Goal: Task Accomplishment & Management: Use online tool/utility

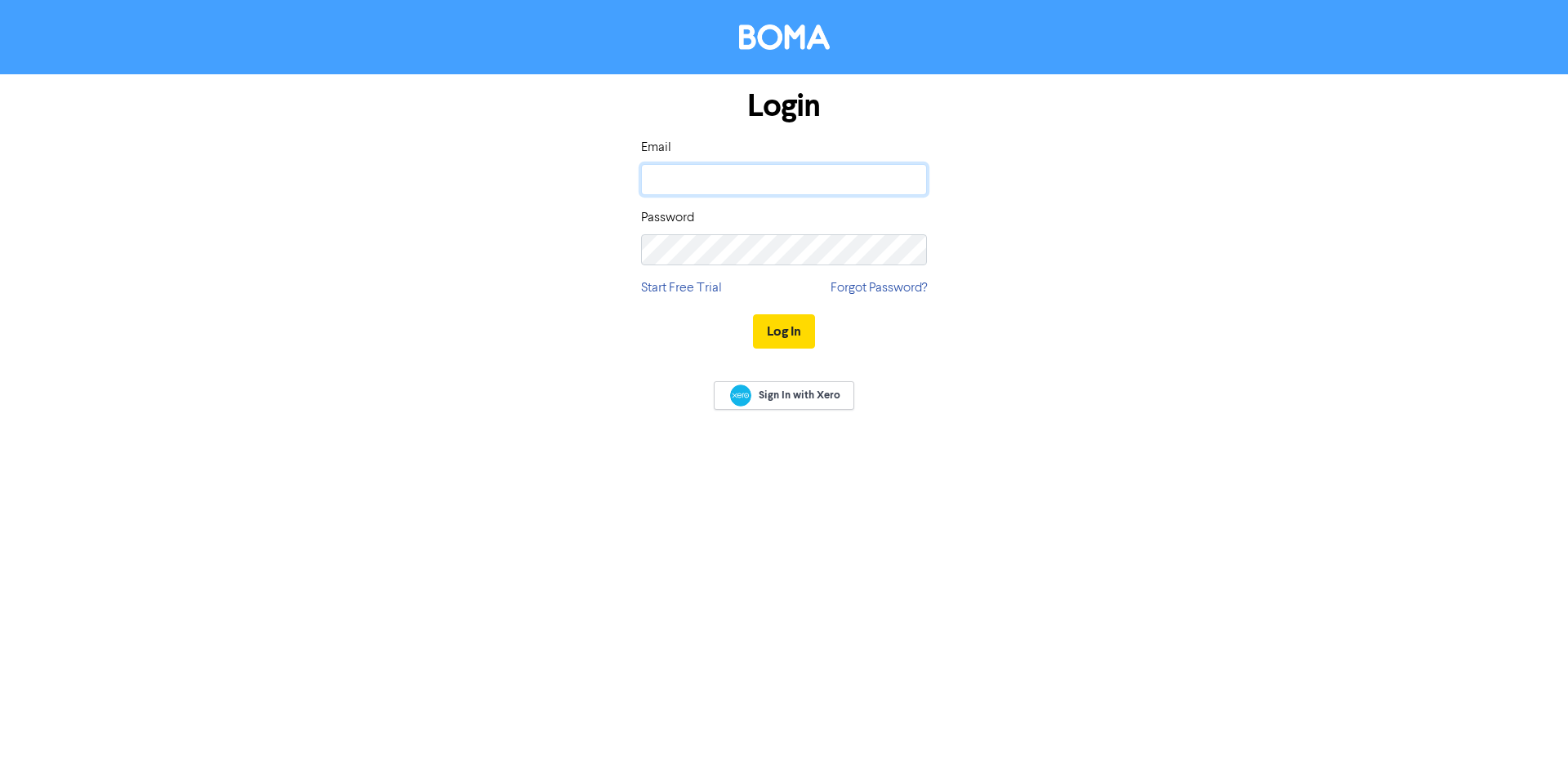
type input "[PERSON_NAME][EMAIL_ADDRESS][DOMAIN_NAME]"
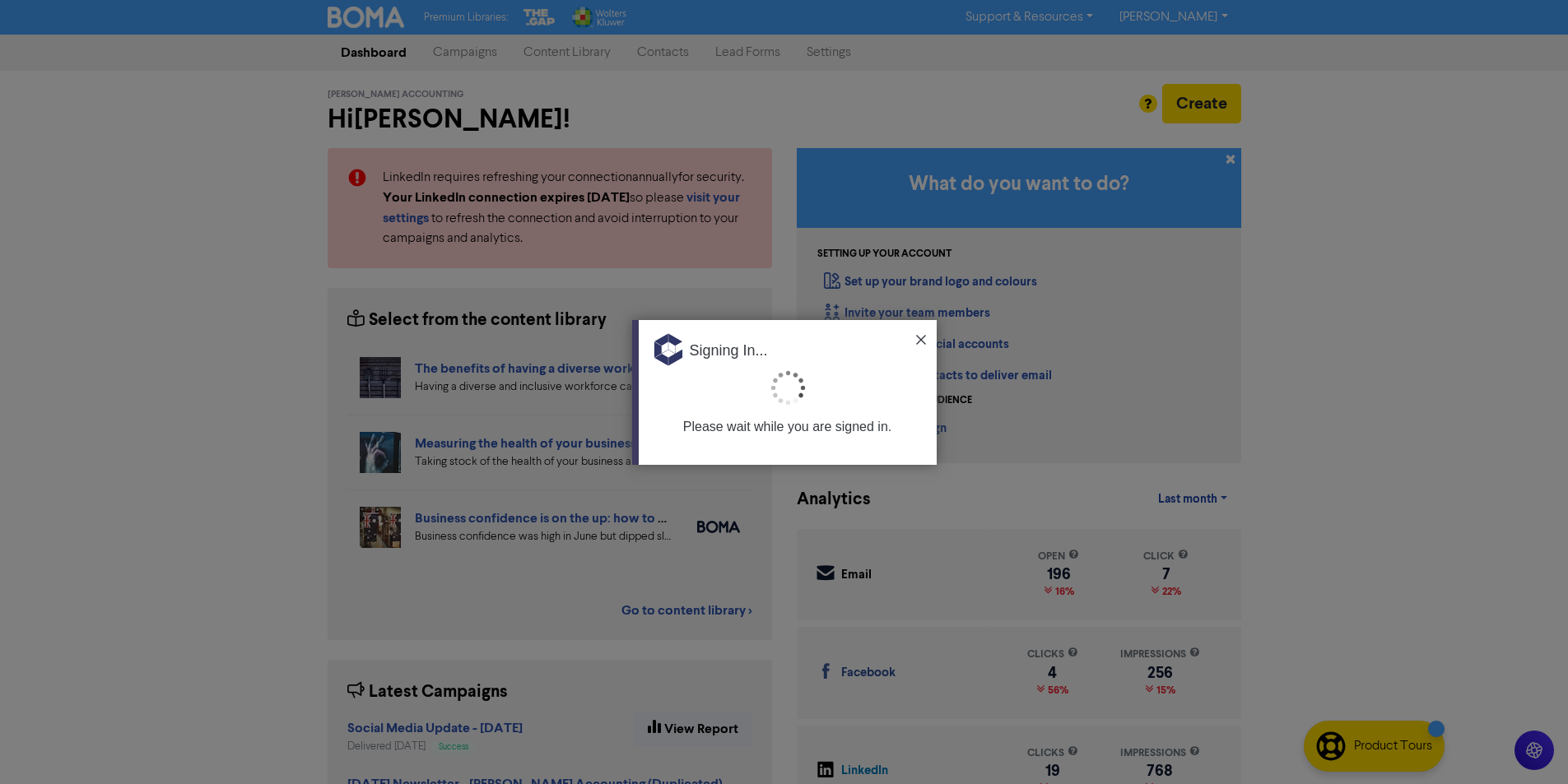
click at [918, 338] on img at bounding box center [920, 339] width 10 height 10
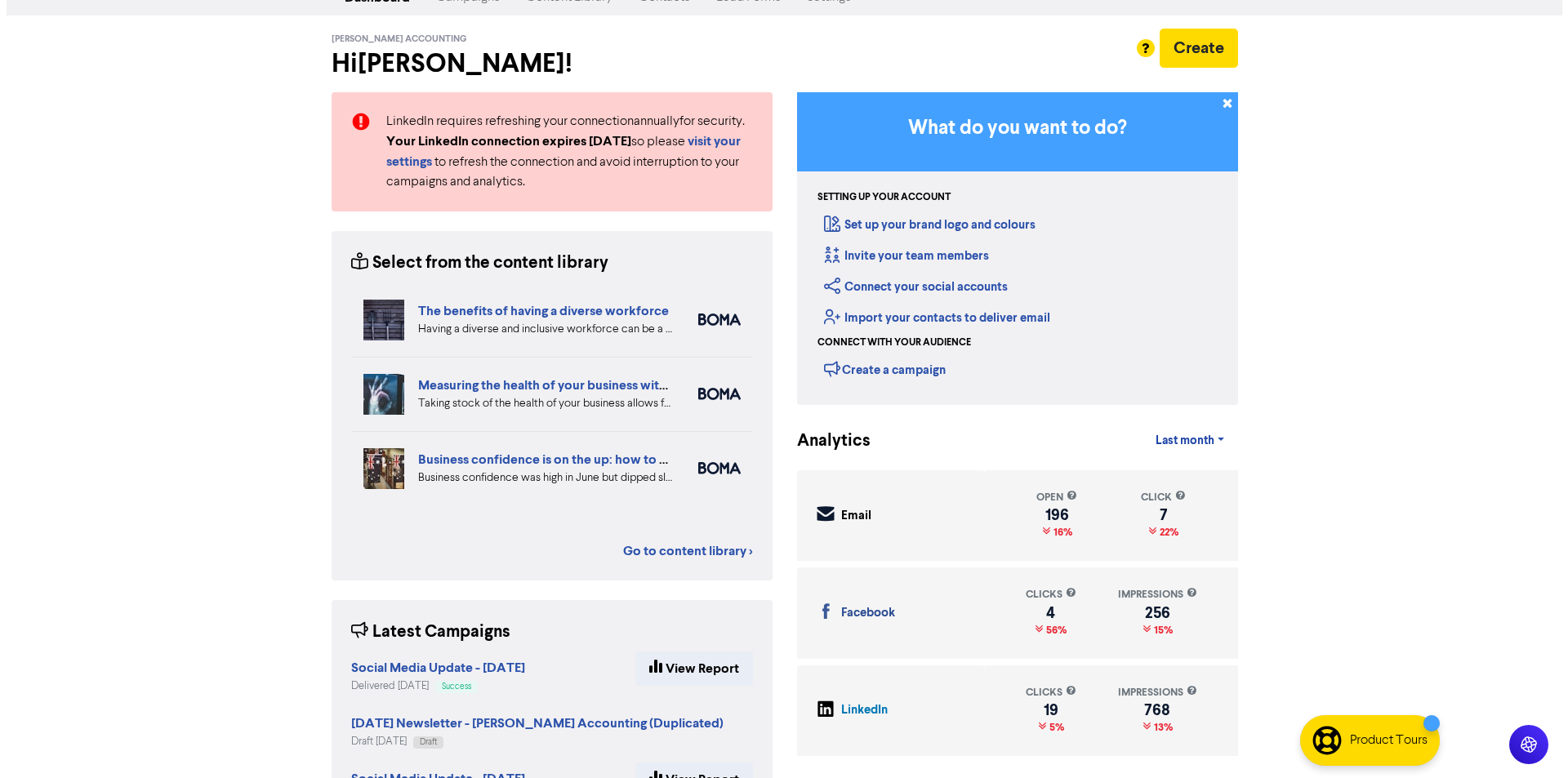
scroll to position [82, 0]
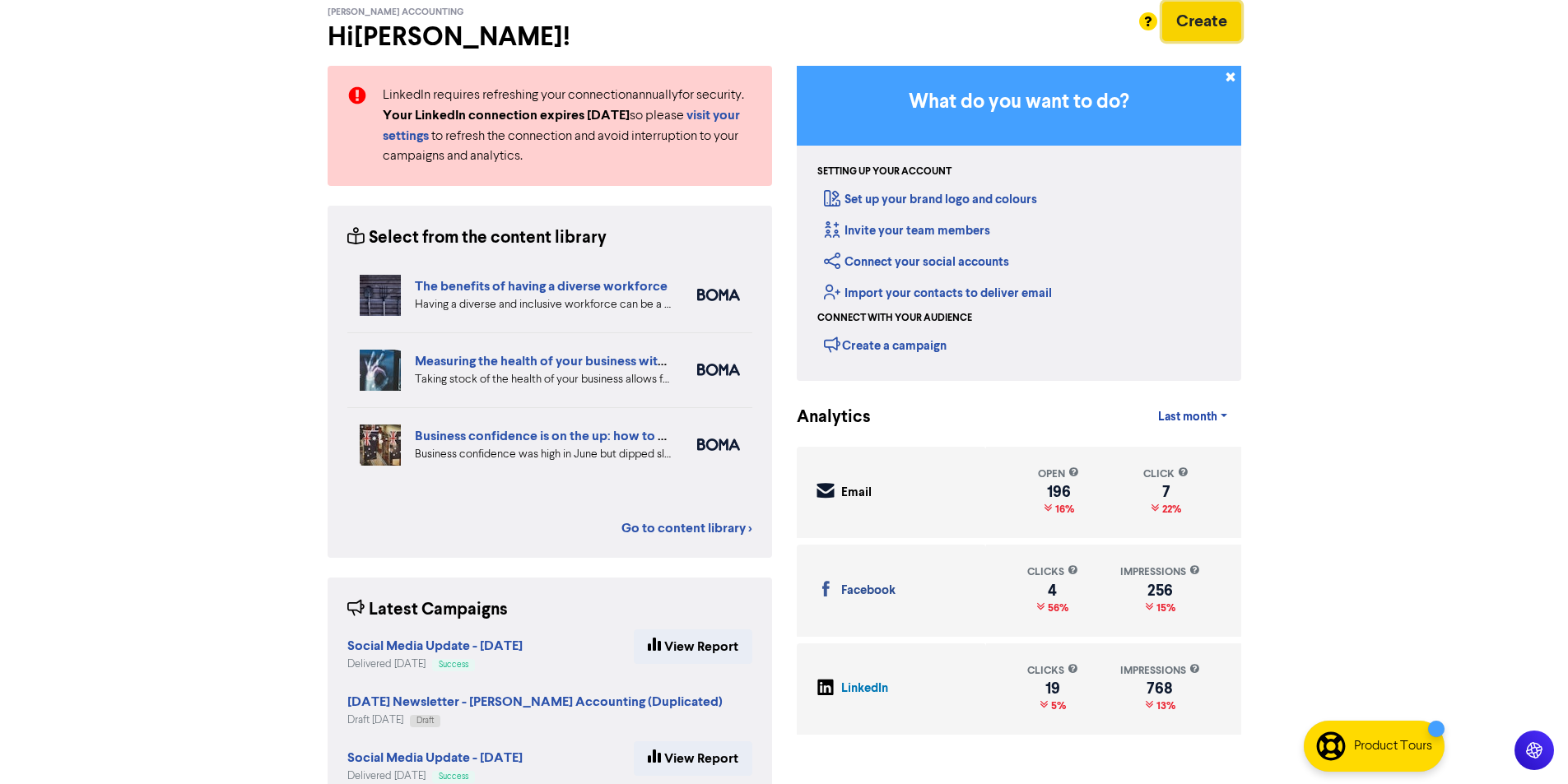
click at [1194, 35] on button "Create" at bounding box center [1201, 21] width 79 height 40
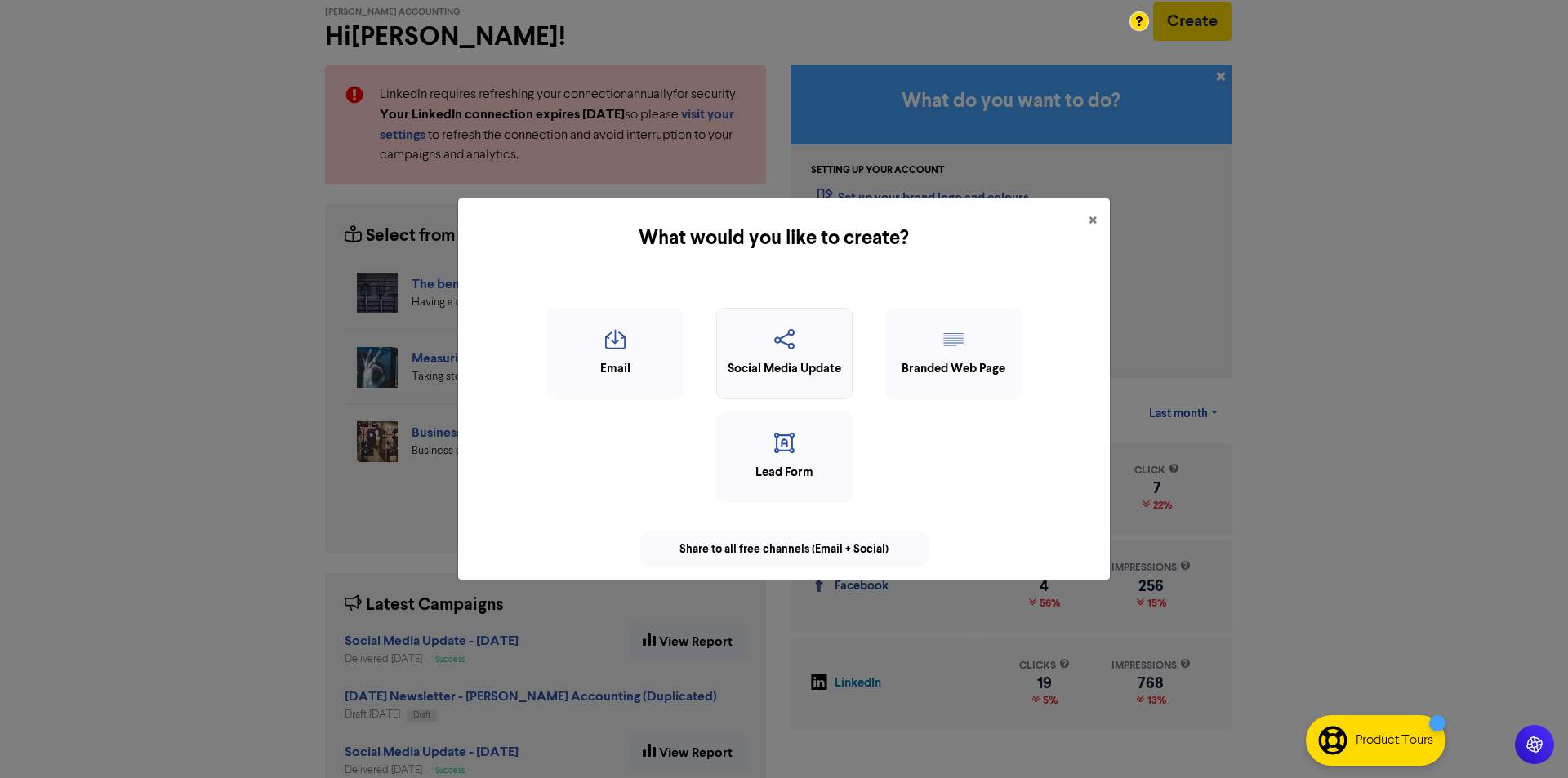
click at [744, 360] on div "Social Media Update" at bounding box center [784, 353] width 136 height 91
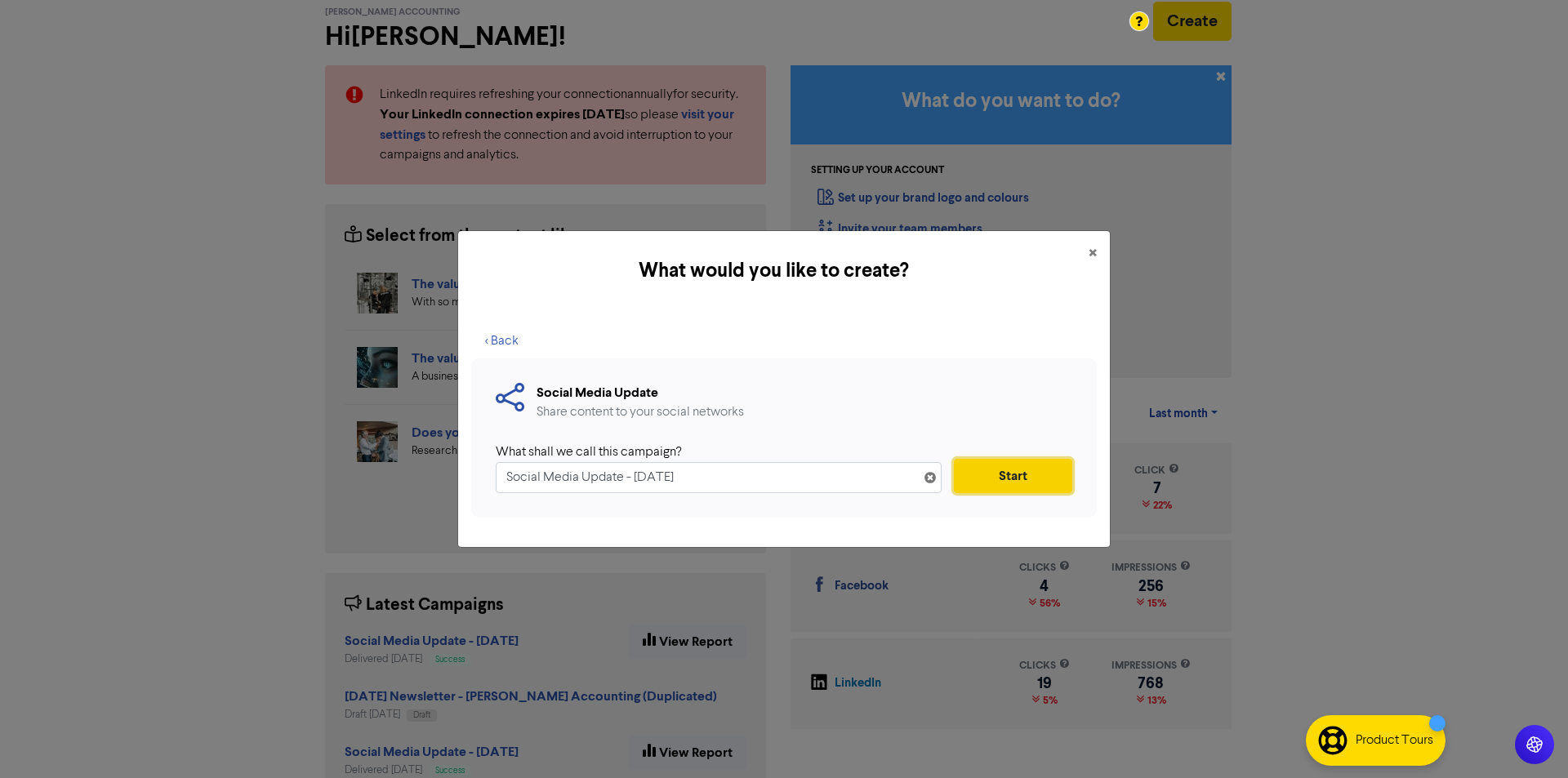
click at [1008, 471] on button "Start" at bounding box center [1012, 476] width 119 height 34
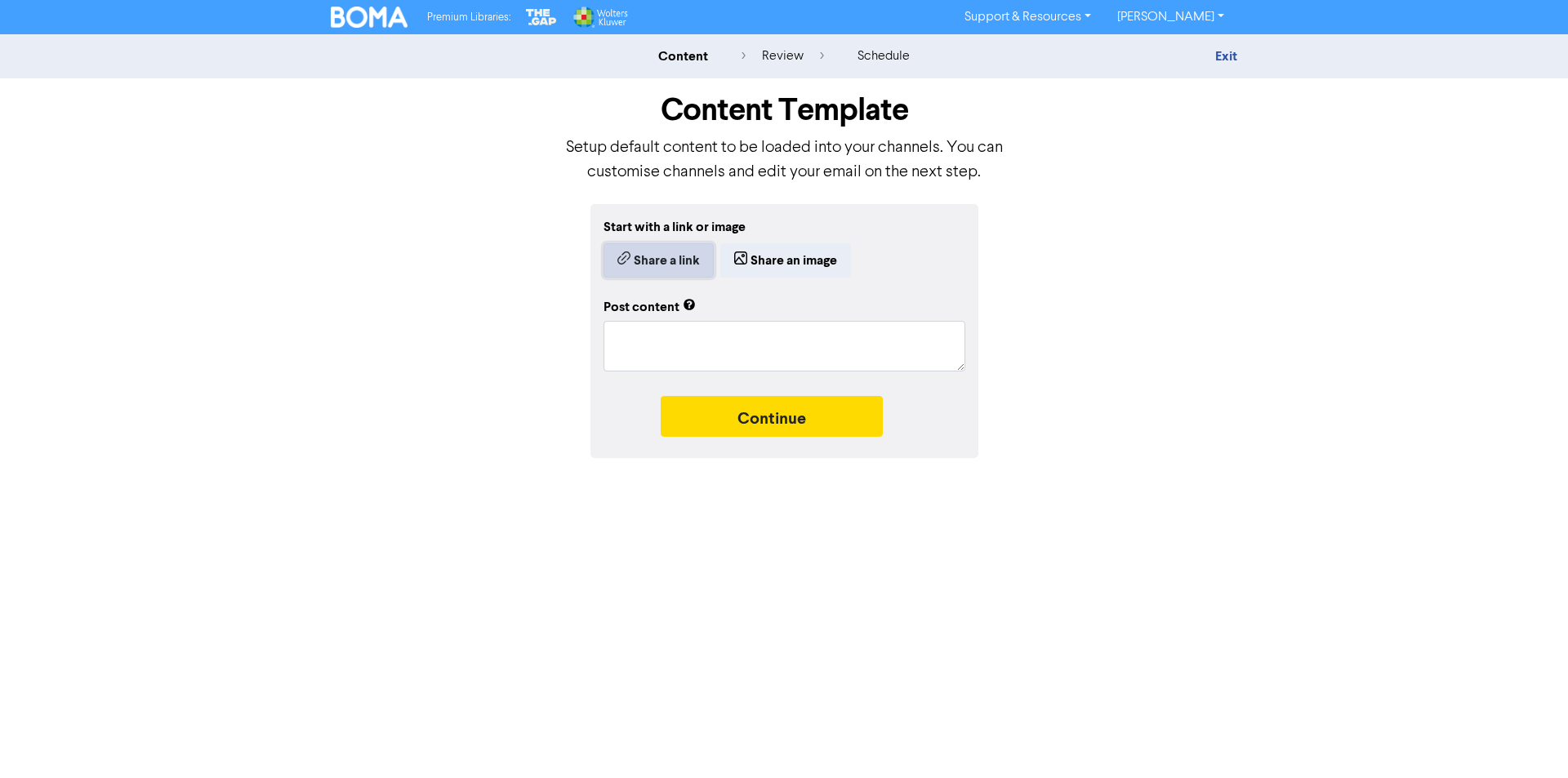
click at [678, 260] on button "Share a link" at bounding box center [658, 260] width 110 height 34
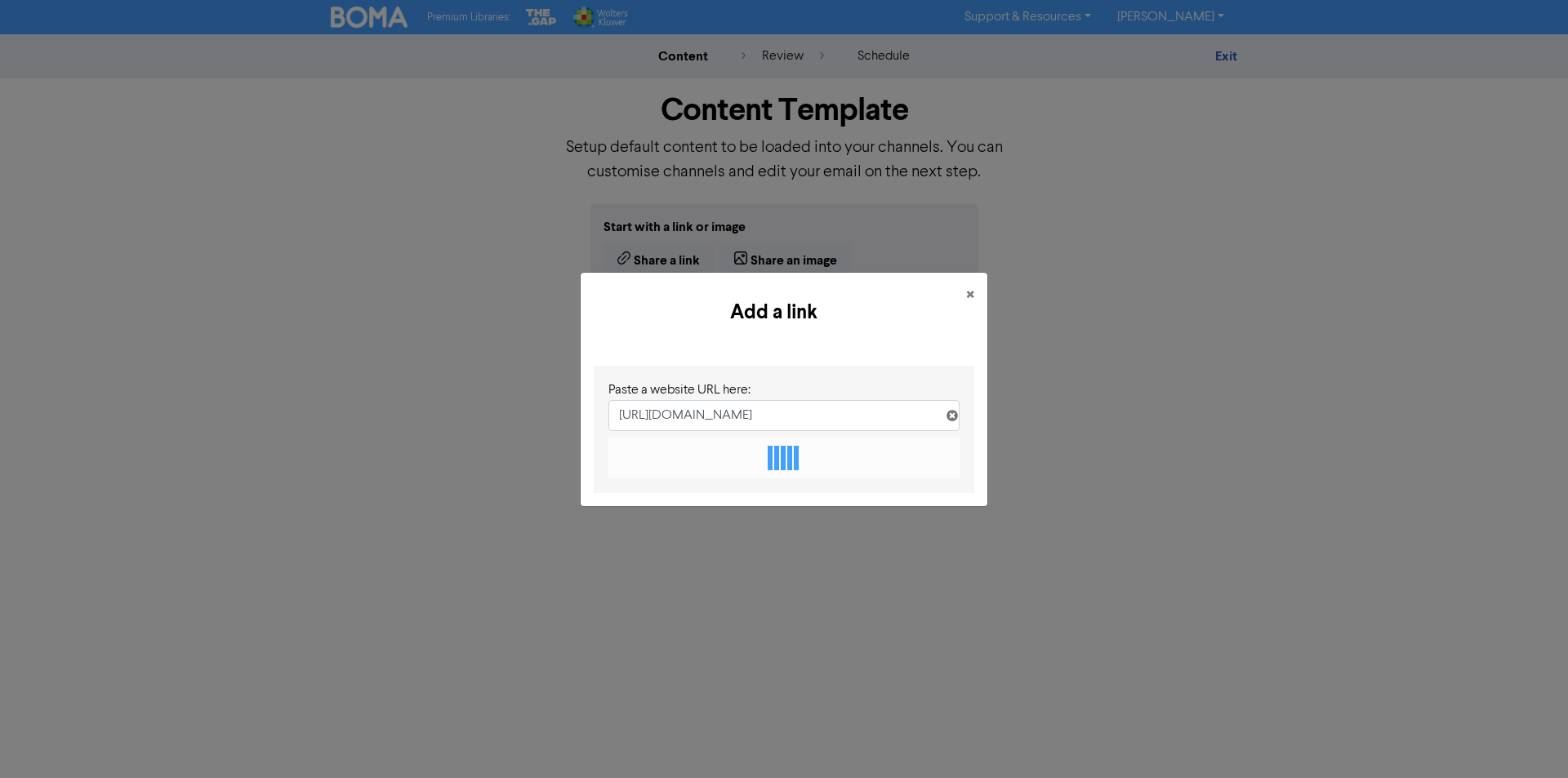
scroll to position [0, 206]
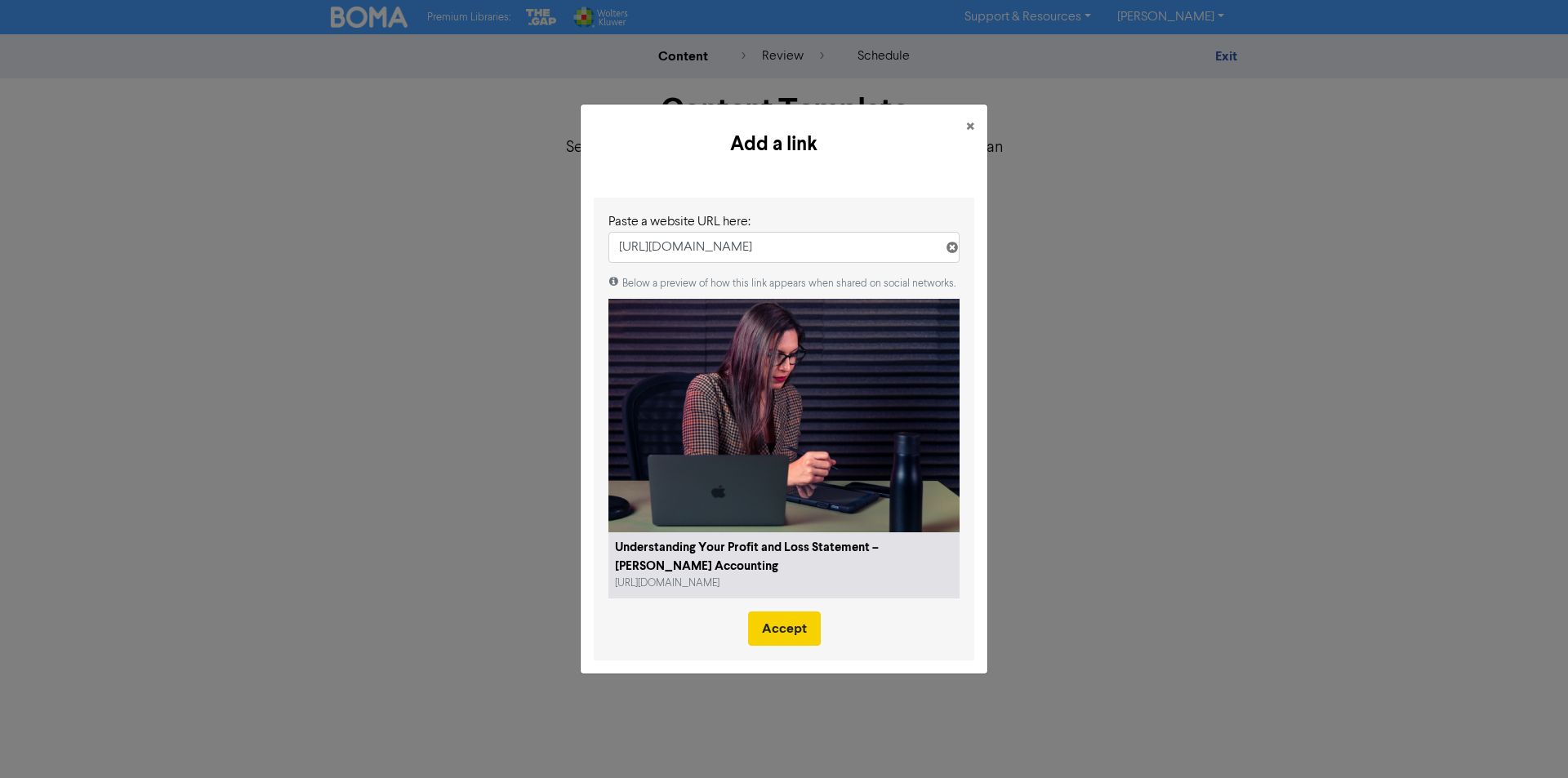
type input "[URL][DOMAIN_NAME]"
click at [800, 629] on button "Accept" at bounding box center [784, 628] width 73 height 34
type textarea "x"
type textarea "Your profit and loss statement (P&L) helps you understand your business perform…"
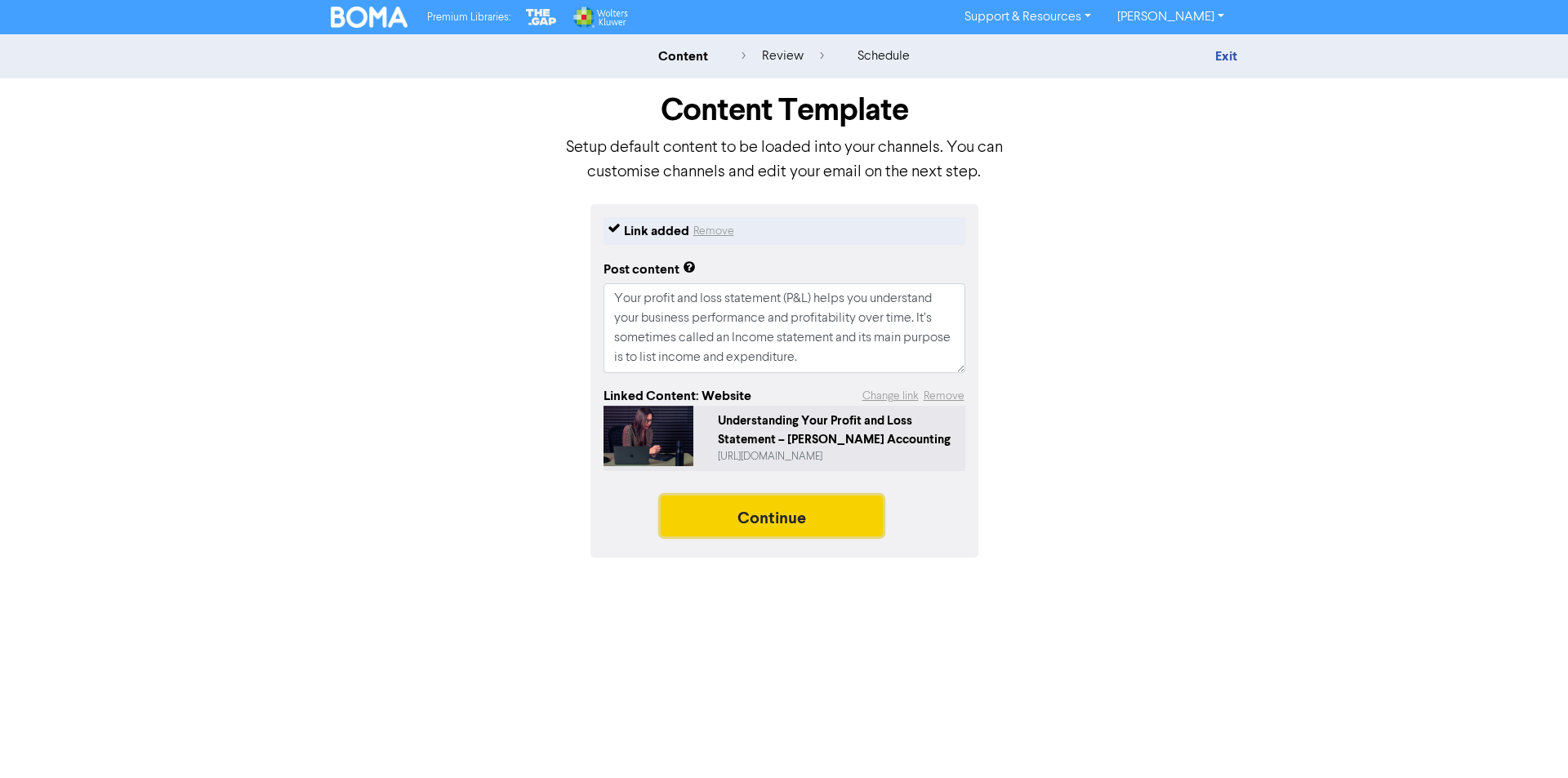
click at [762, 521] on button "Continue" at bounding box center [771, 516] width 222 height 40
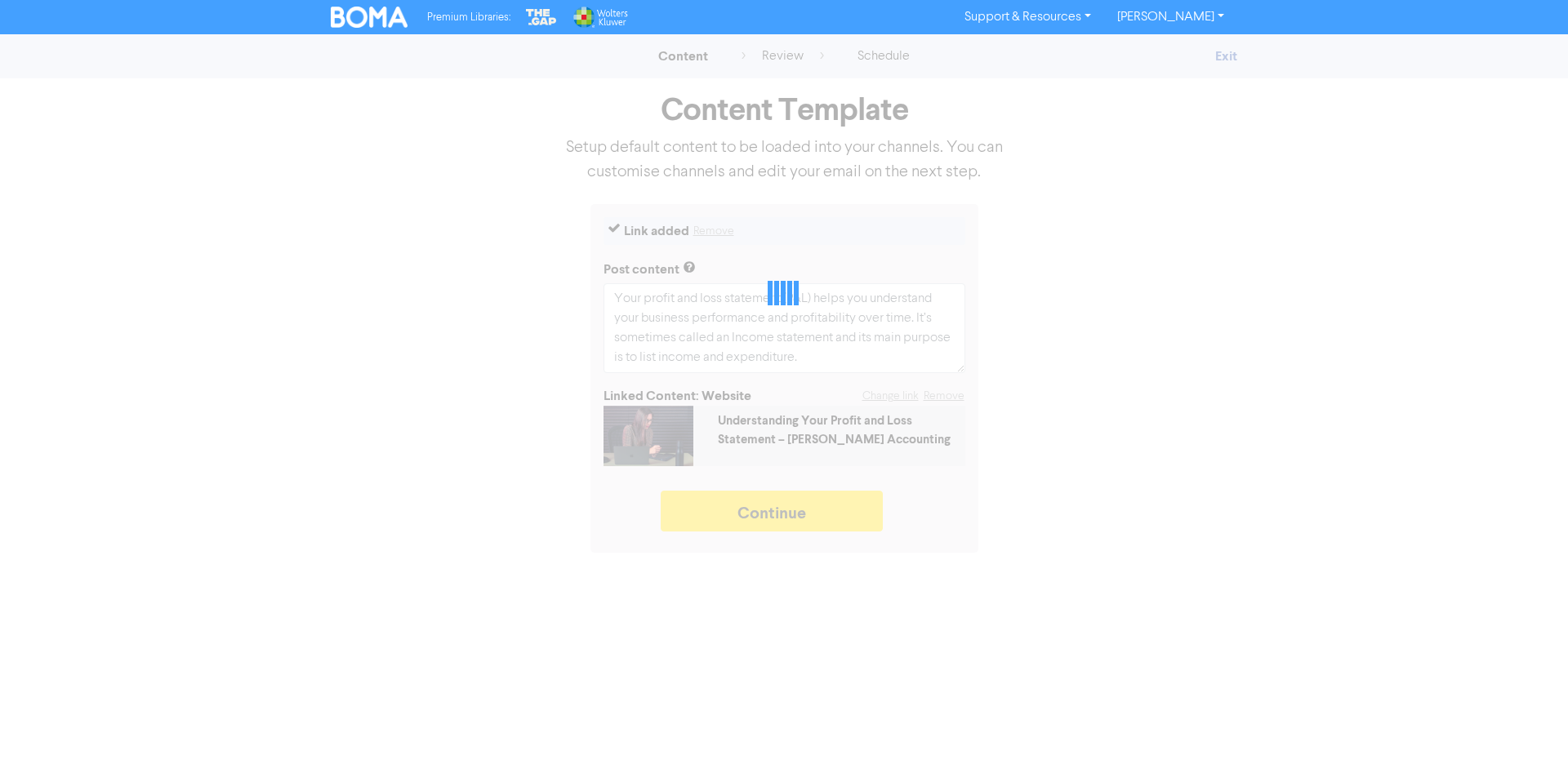
type textarea "x"
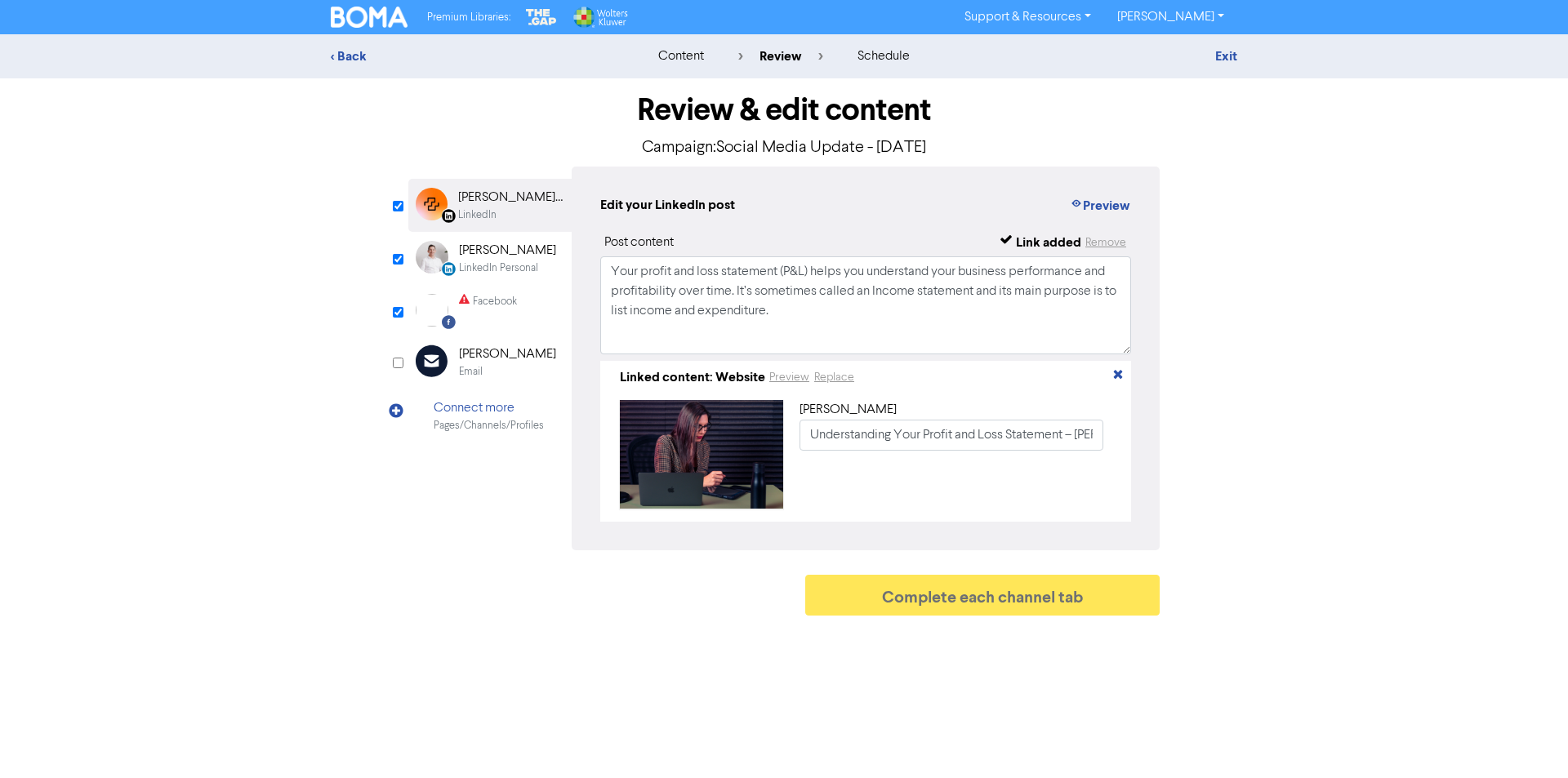
click at [468, 241] on div "[PERSON_NAME]" at bounding box center [507, 251] width 97 height 19
drag, startPoint x: 698, startPoint y: 299, endPoint x: 246, endPoint y: 194, distance: 464.0
click at [246, 194] on div "< Back content review schedule Exit Review & edit content Campaign: Social Medi…" at bounding box center [784, 329] width 1568 height 589
paste textarea "What’s your Profit & Loss statement really telling you? (Hint: it’s more than j…"
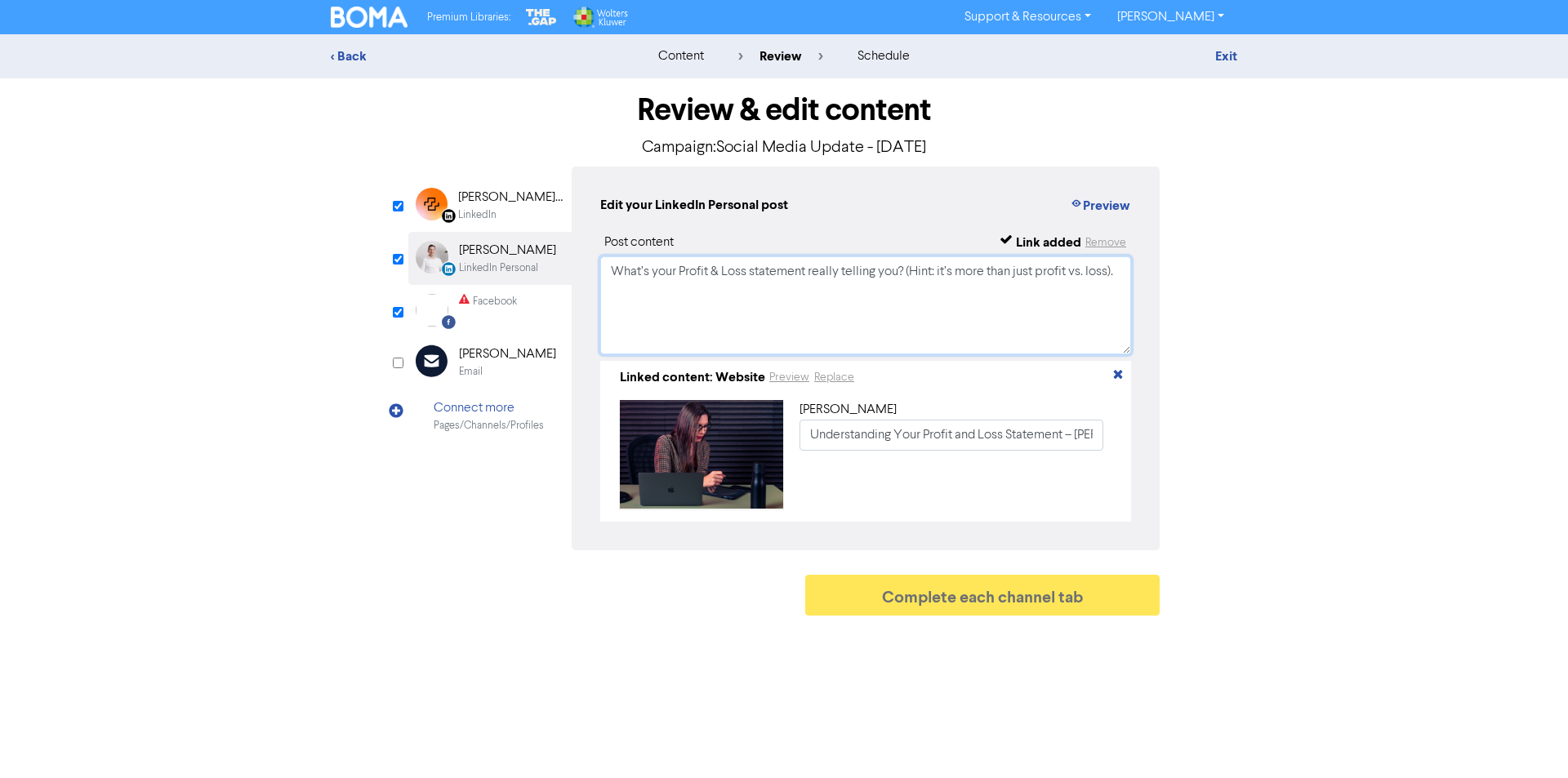
type textarea "What’s your Profit & Loss statement really telling you? (Hint: it’s more than j…"
click at [503, 299] on div "Facebook" at bounding box center [495, 302] width 44 height 16
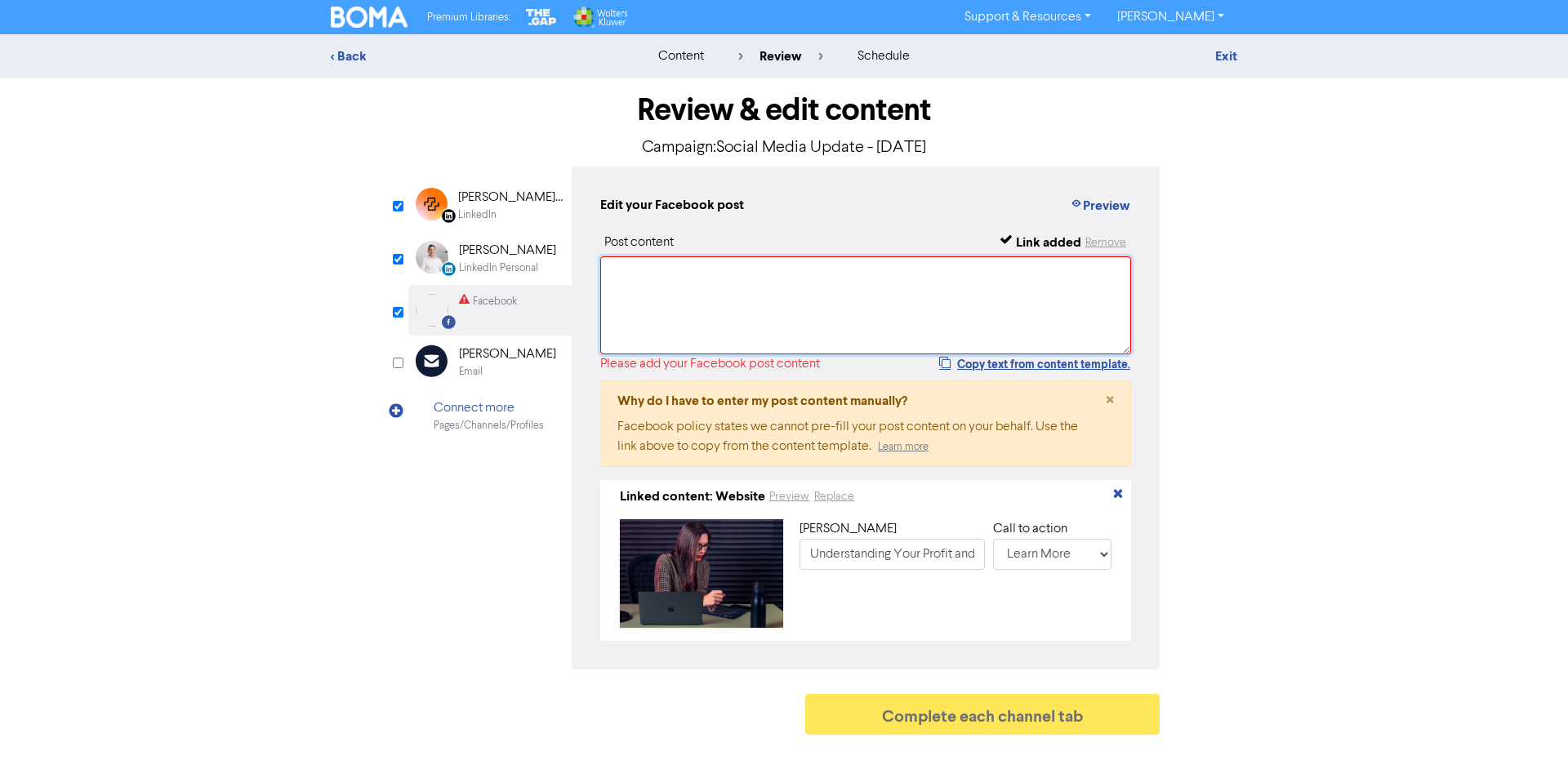
click at [793, 302] on textarea at bounding box center [864, 305] width 530 height 98
paste textarea "The businesses that grow sustainably don’t just track their numbers — they unde…"
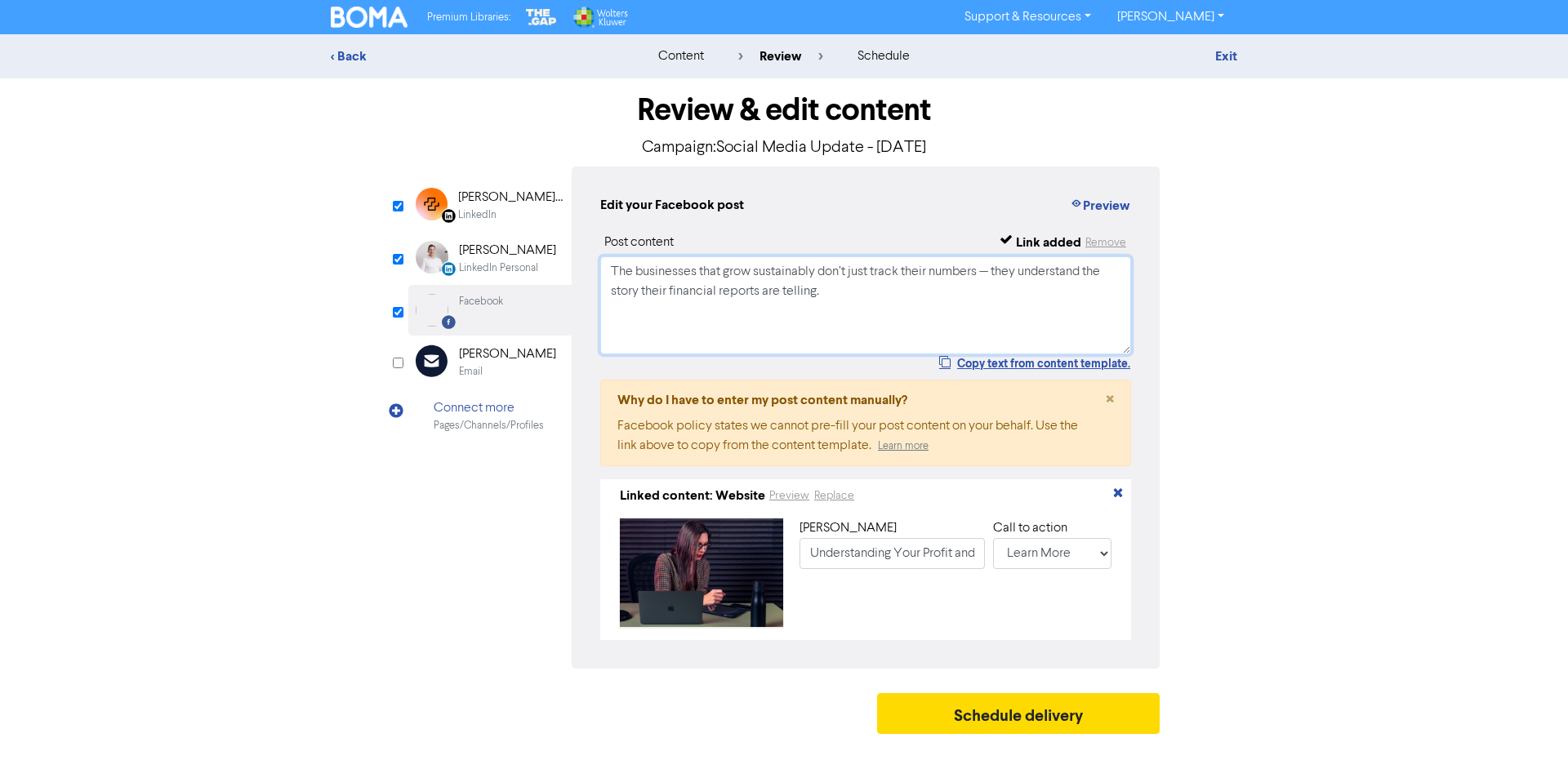
drag, startPoint x: 993, startPoint y: 272, endPoint x: 984, endPoint y: 275, distance: 9.5
click at [985, 273] on textarea "The businesses that grow sustainably don’t just track their numbers — they unde…" at bounding box center [864, 305] width 530 height 98
click at [854, 305] on textarea "The businesses that grow sustainably don’t just track their numbers, they under…" at bounding box center [864, 305] width 530 height 98
drag, startPoint x: 892, startPoint y: 329, endPoint x: 354, endPoint y: 193, distance: 554.9
click at [354, 193] on div "Review & edit content Campaign: Social Media Update - [DATE] LinkedIn Page Crea…" at bounding box center [784, 410] width 930 height 664
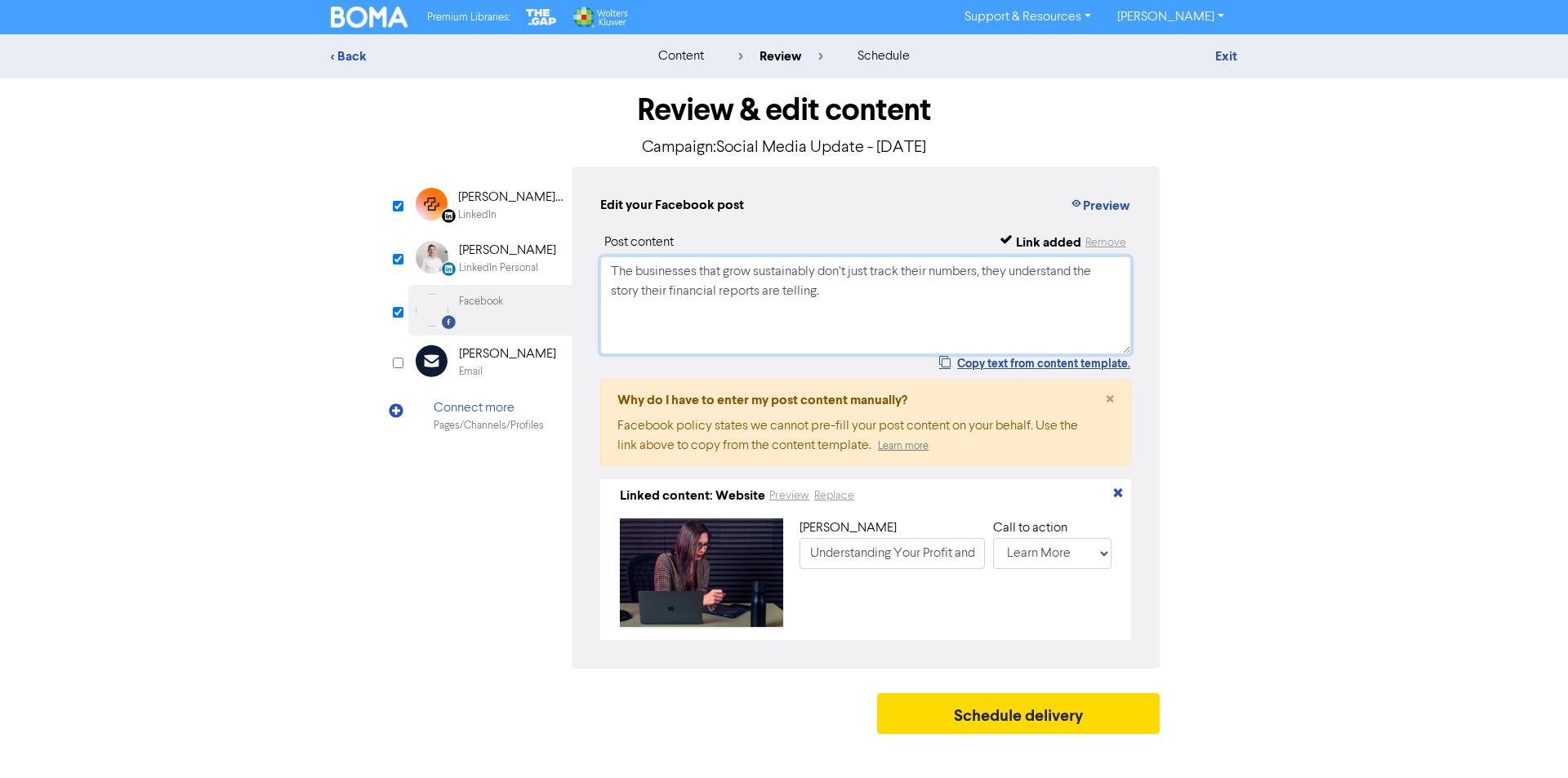
paste textarea "Your P&L isn’t just about profit vs. loss 👀 It’s the story of your business – s…"
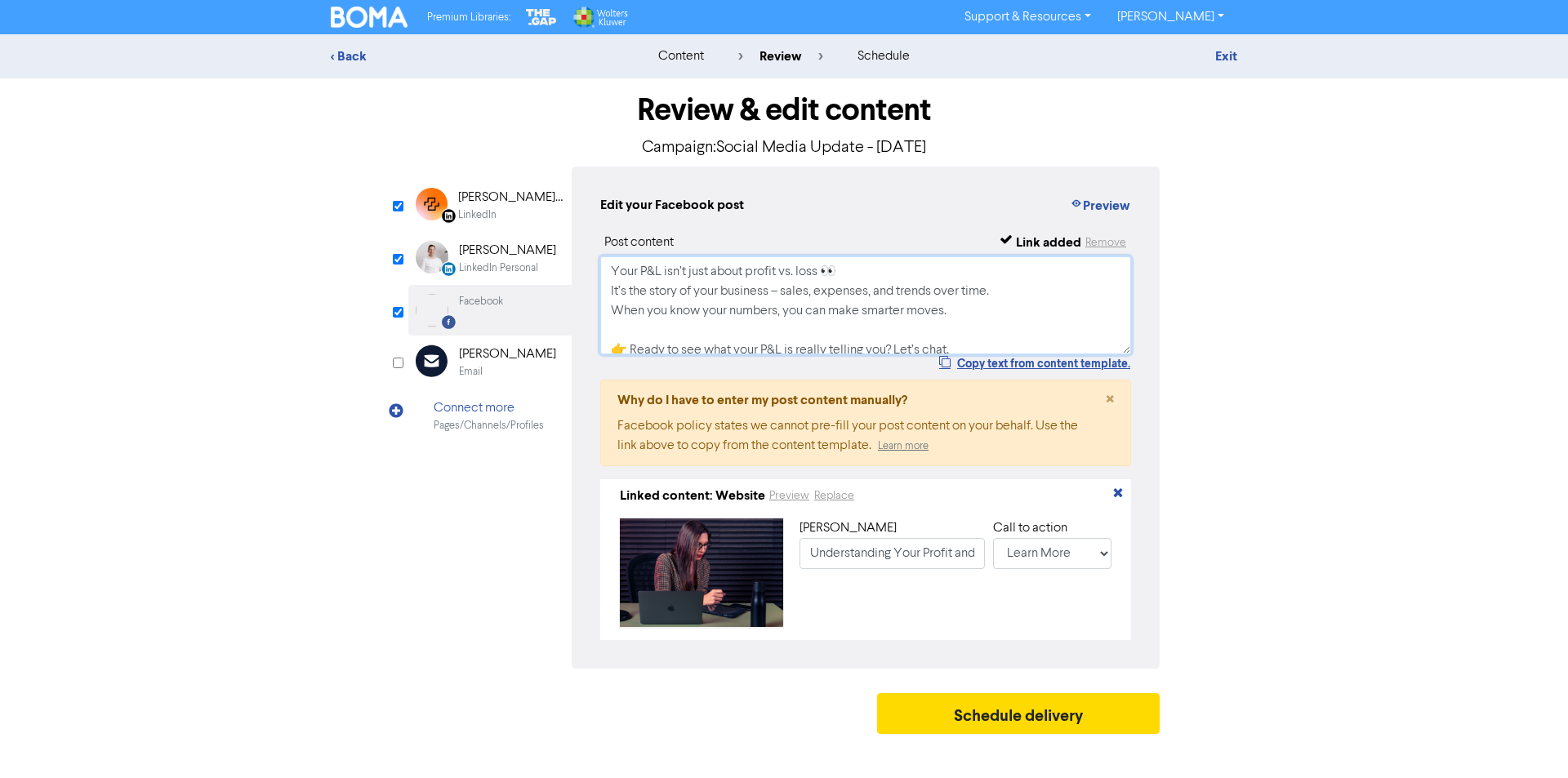
click at [864, 271] on textarea "Your P&L isn’t just about profit vs. loss 👀 It’s the story of your business – s…" at bounding box center [864, 305] width 530 height 98
drag, startPoint x: 633, startPoint y: 337, endPoint x: 601, endPoint y: 331, distance: 32.6
click at [601, 330] on textarea "Your P&L isn’t just about profit vs. loss It’s the story of your business – sal…" at bounding box center [864, 305] width 530 height 98
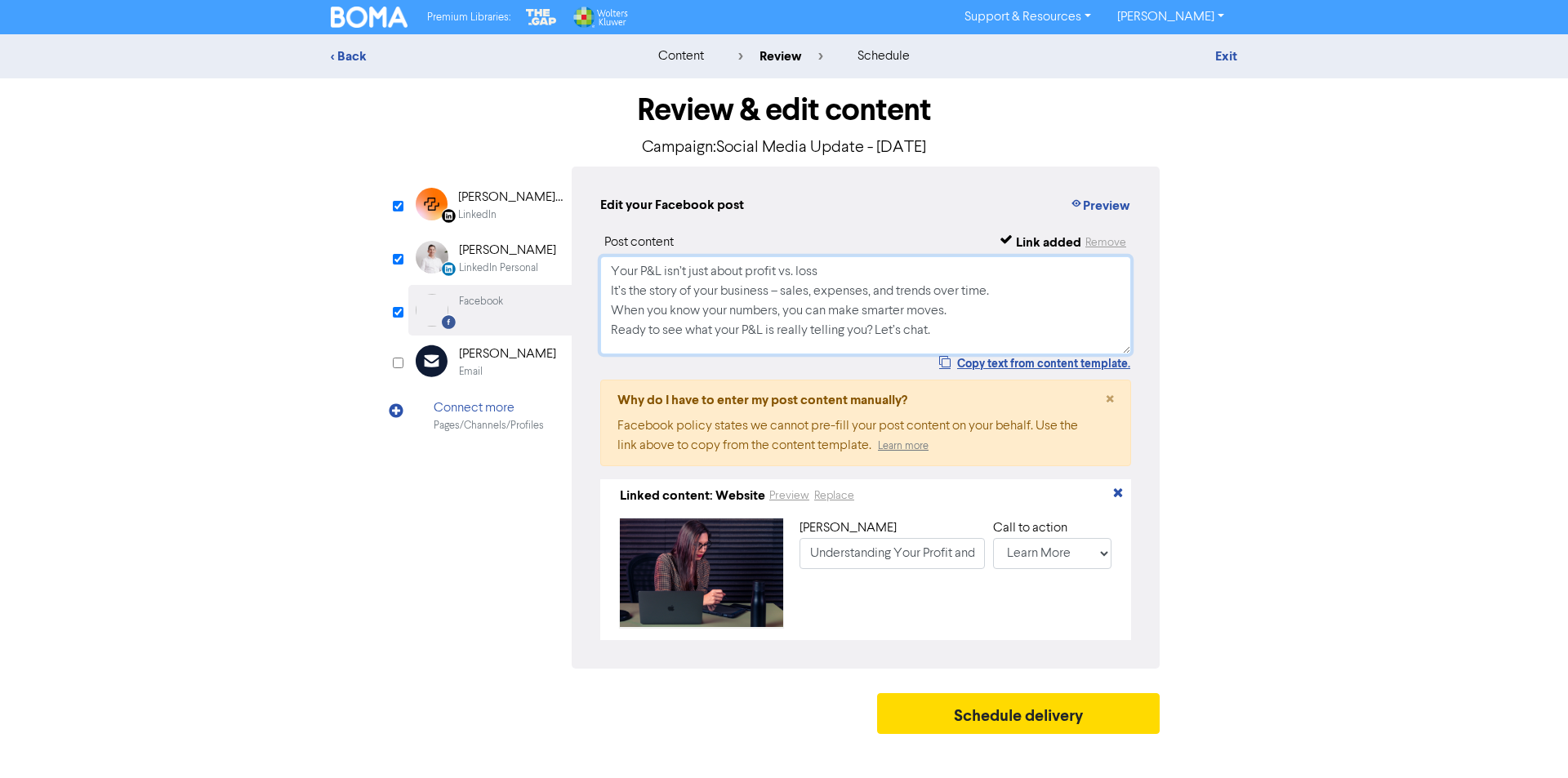
type textarea "Your P&L isn’t just about profit vs. loss It’s the story of your business – sal…"
click at [462, 208] on div "LinkedIn" at bounding box center [478, 215] width 39 height 16
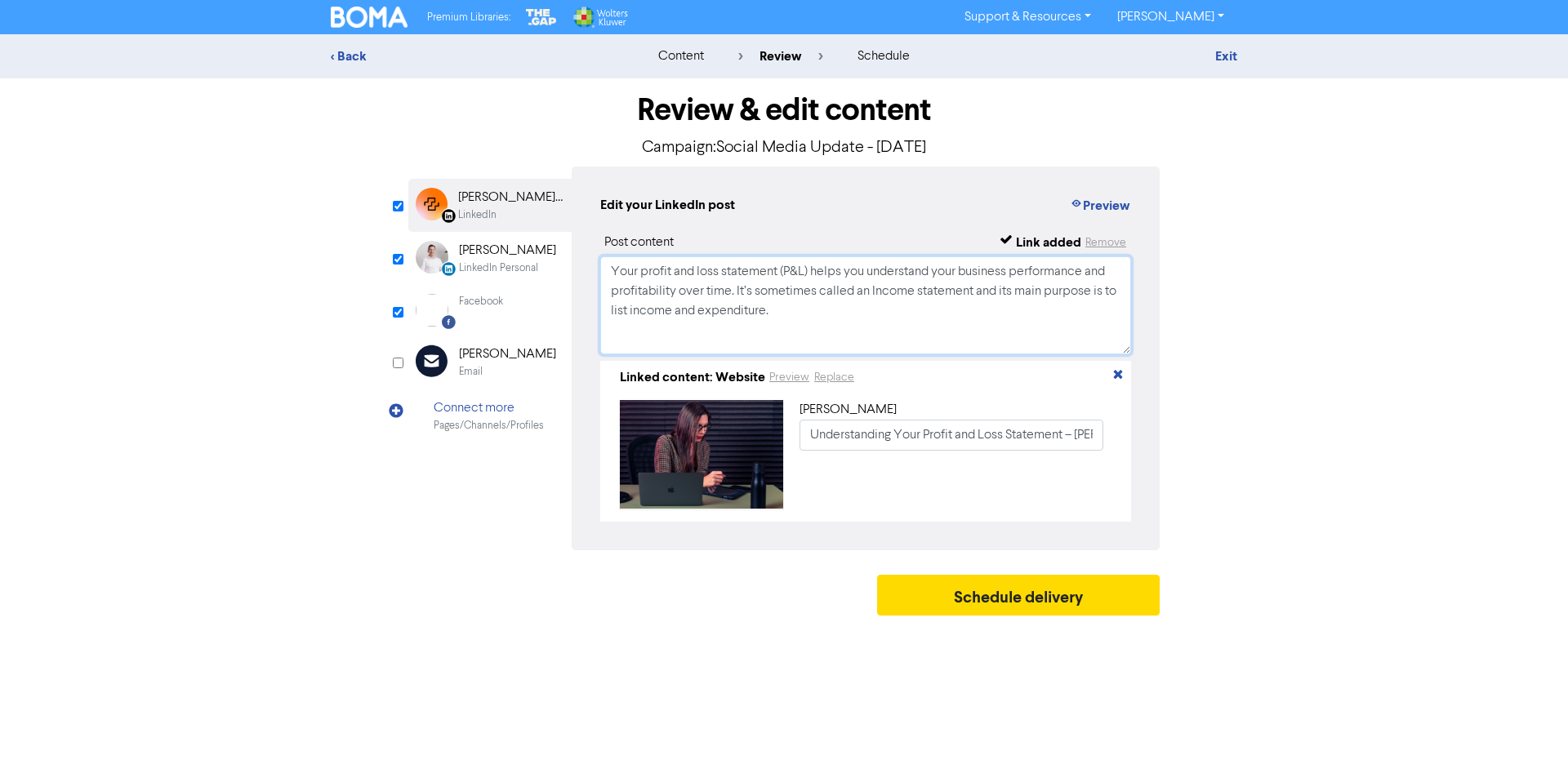
drag, startPoint x: 594, startPoint y: 270, endPoint x: 392, endPoint y: 233, distance: 205.4
click at [392, 233] on div "Review & edit content Campaign: Social Media Update - [DATE] LinkedIn Page Crea…" at bounding box center [784, 351] width 930 height 545
paste textarea "Many business owners glance at their Profit & Loss statement just to see the bo…"
click at [604, 312] on textarea "Many business owners glance at their Profit & Loss statement just to see the bo…" at bounding box center [864, 305] width 530 height 98
drag, startPoint x: 872, startPoint y: 276, endPoint x: 872, endPoint y: 300, distance: 24.0
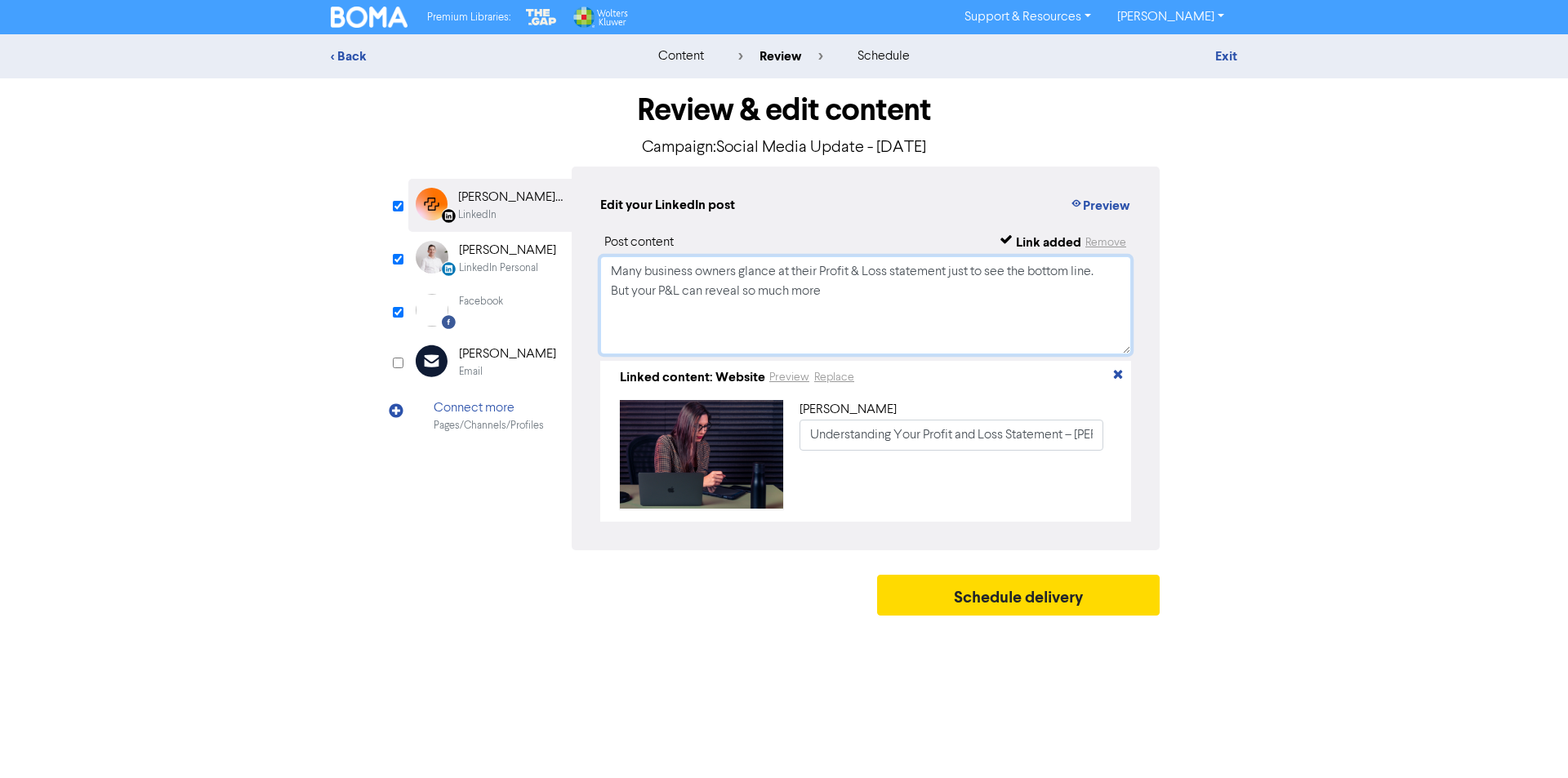
click at [872, 277] on textarea "Many business owners glance at their Profit & Loss statement just to see the bo…" at bounding box center [864, 305] width 530 height 98
click at [870, 302] on textarea "Many business owners glance at their Profit & Loss statement just to see the bo…" at bounding box center [864, 305] width 530 height 98
paste textarea "When combined with your balance sheet, it becomes a powerful tool for decision-…"
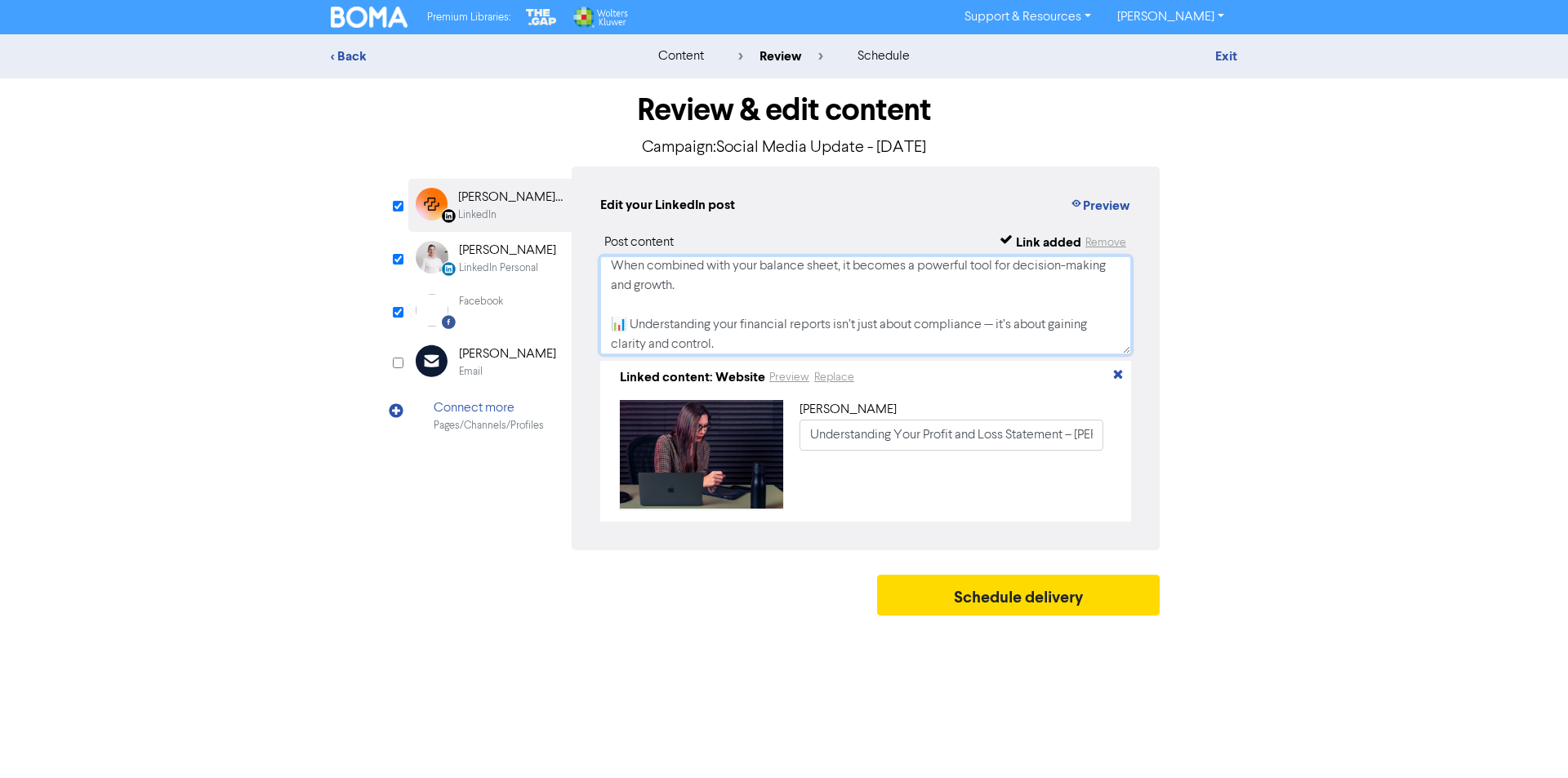
drag, startPoint x: 632, startPoint y: 330, endPoint x: 542, endPoint y: 316, distance: 91.1
click at [542, 316] on div "LinkedIn Page Created with Sketch. [PERSON_NAME] Accounting LinkedIn LinkedIn P…" at bounding box center [784, 358] width 751 height 383
drag, startPoint x: 981, startPoint y: 317, endPoint x: 964, endPoint y: 316, distance: 17.0
click at [964, 316] on textarea "Many business owners glance at their Profit & Loss statement just to see the bo…" at bounding box center [864, 305] width 530 height 98
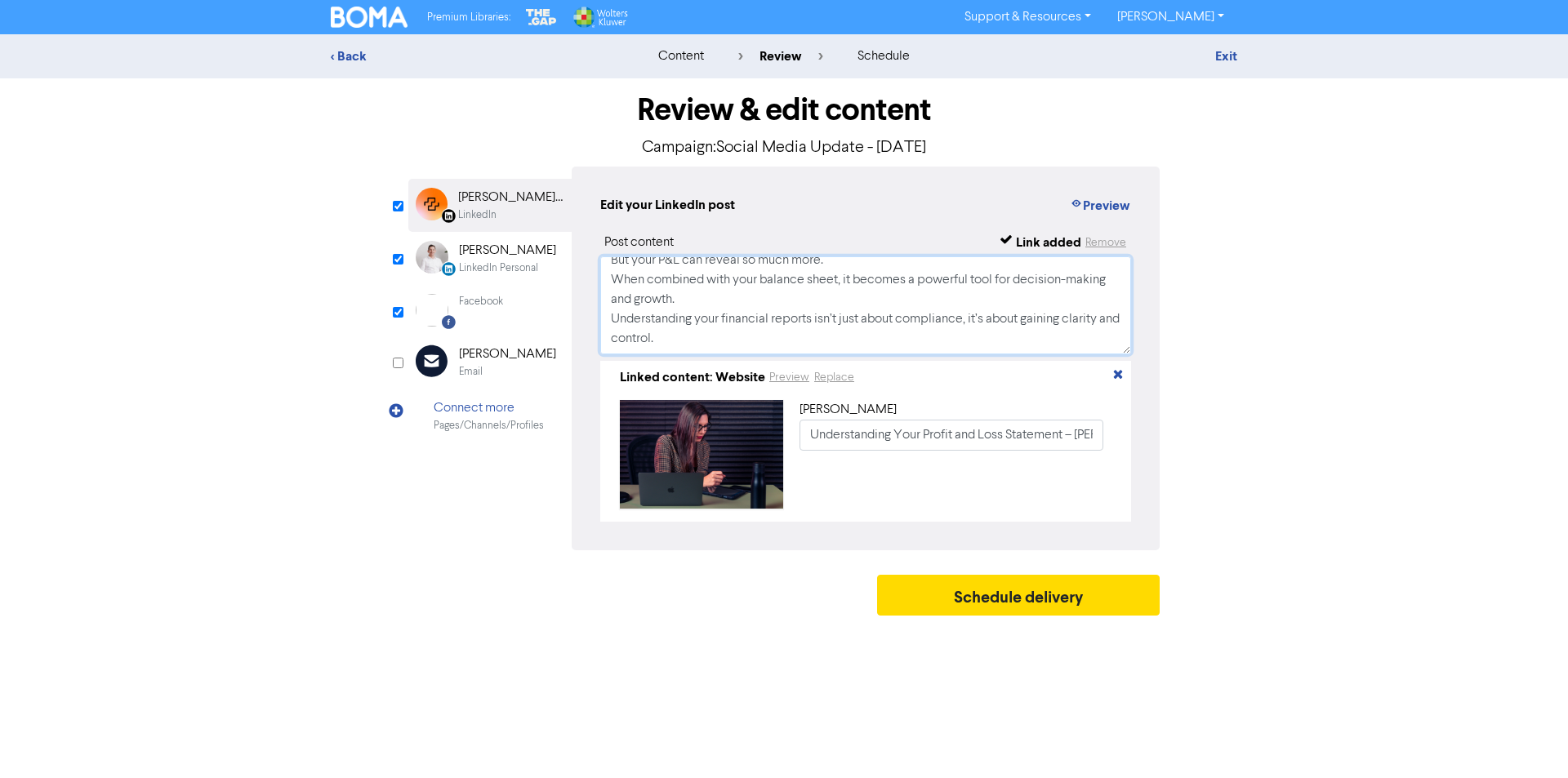
click at [1086, 274] on textarea "Many business owners glance at their Profit & Loss statement just to see the bo…" at bounding box center [864, 305] width 530 height 98
click at [607, 319] on textarea "Many business owners glance at their Profit & Loss statement just to see the bo…" at bounding box center [864, 305] width 530 height 98
type textarea "Many business owners glance at their Profit & Loss statement just to see the bo…"
click at [985, 605] on button "Schedule delivery" at bounding box center [1017, 595] width 282 height 40
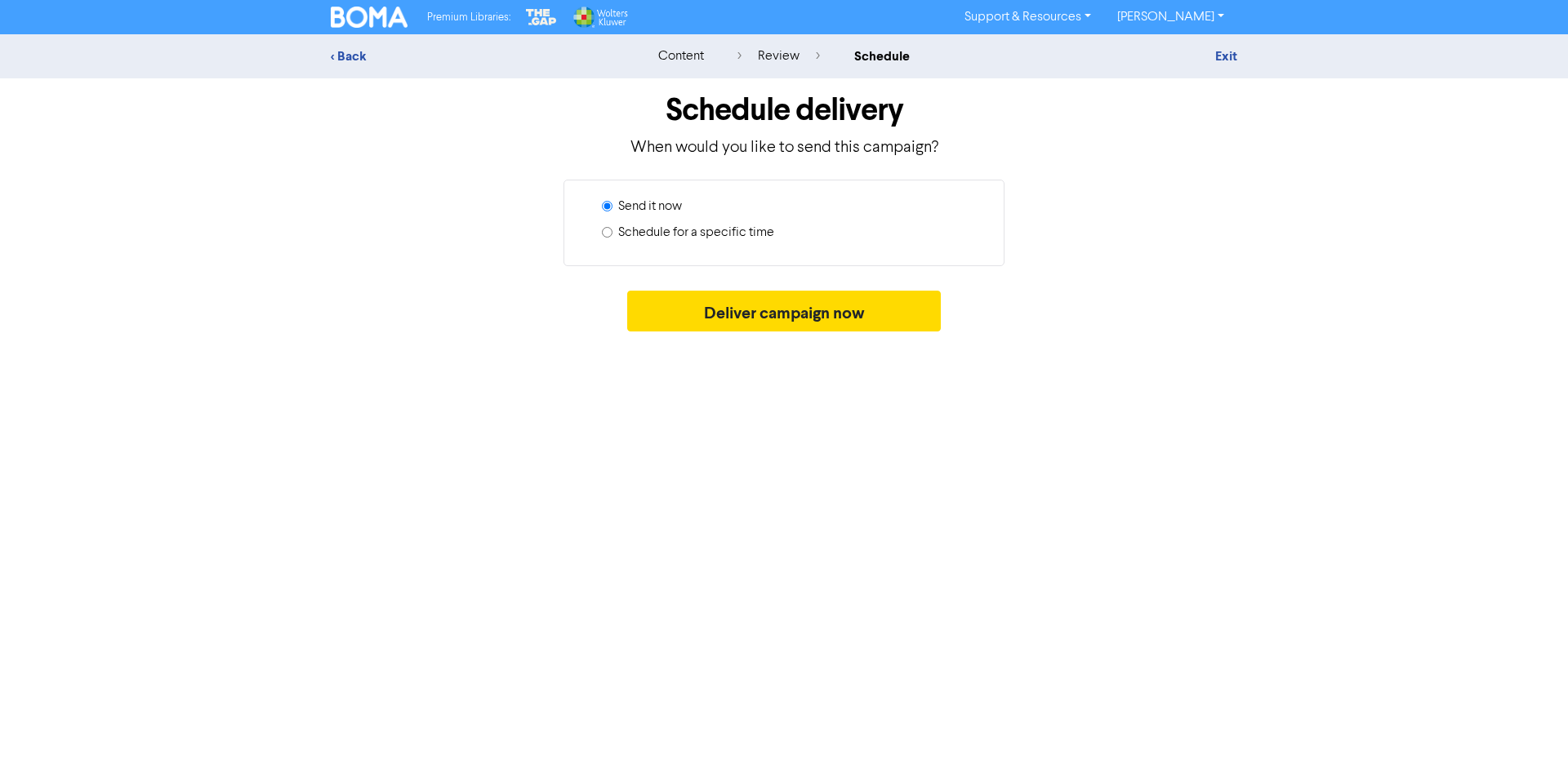
click at [660, 229] on label "Schedule for a specific time" at bounding box center [696, 232] width 156 height 19
click at [612, 229] on input "Schedule for a specific time" at bounding box center [607, 232] width 11 height 11
radio input "true"
radio input "false"
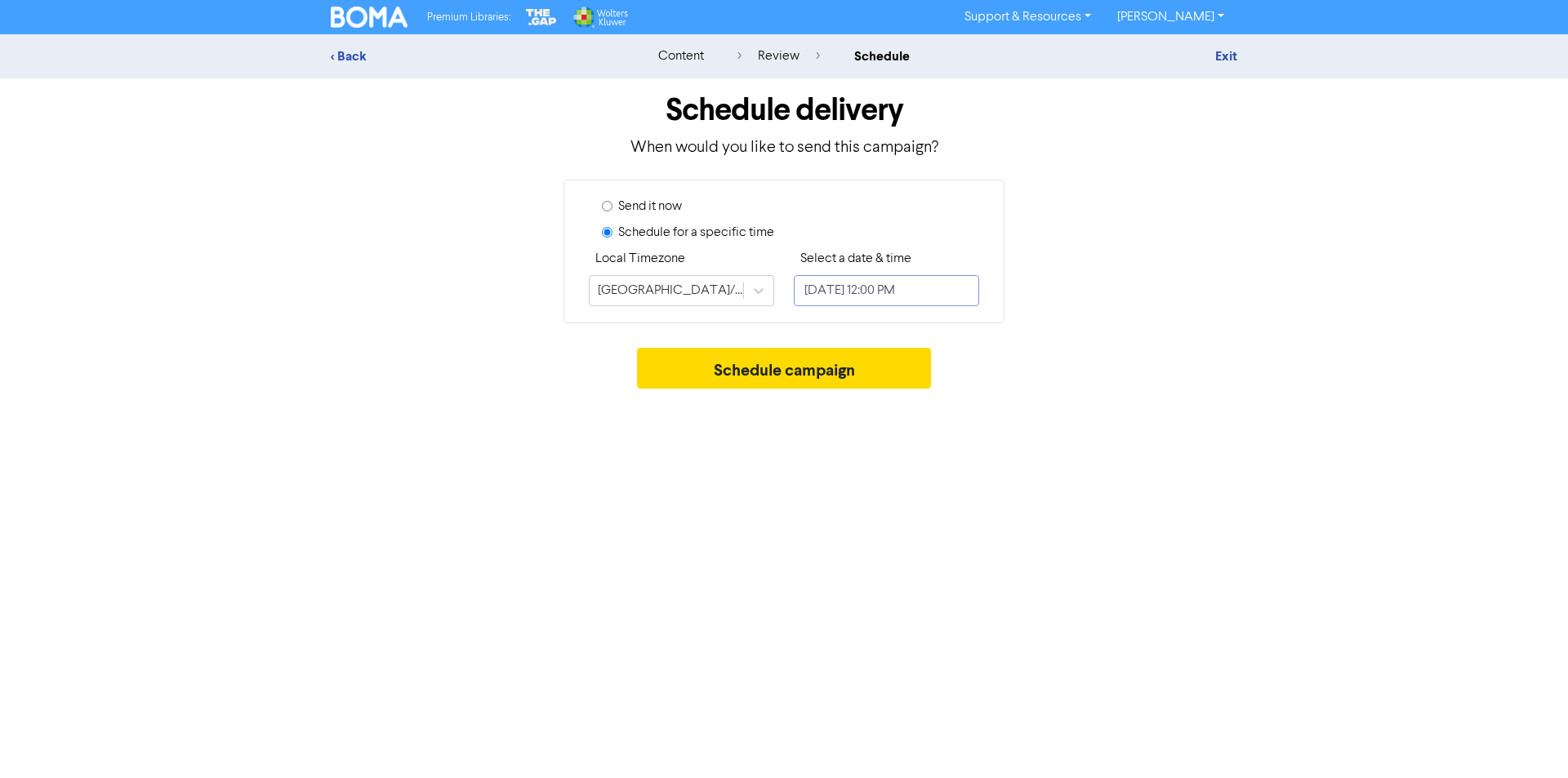
select select "8"
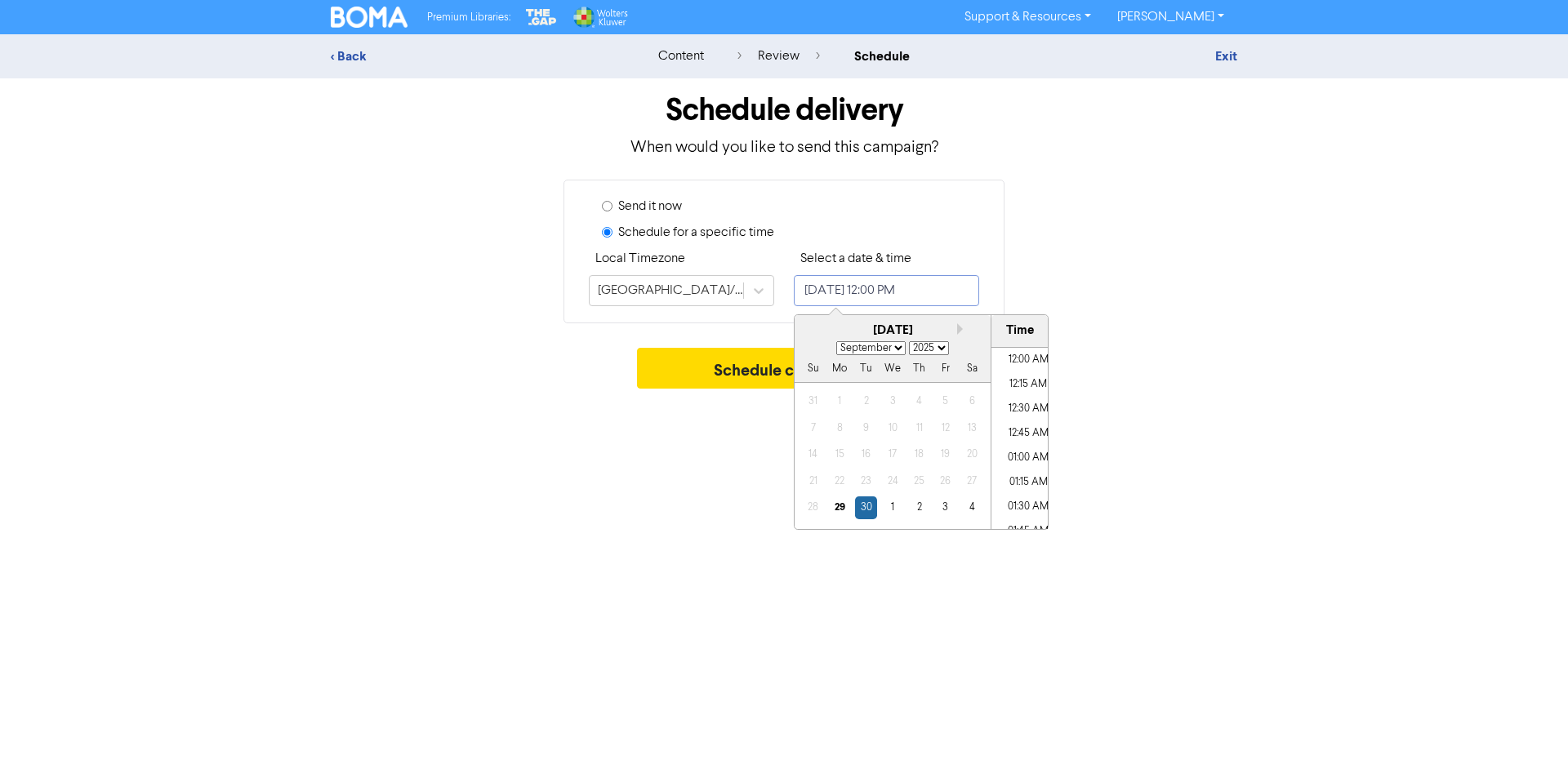
drag, startPoint x: 889, startPoint y: 295, endPoint x: 952, endPoint y: 347, distance: 81.7
click at [888, 295] on input "[DATE] 12:00 PM" at bounding box center [886, 290] width 186 height 31
click at [1021, 422] on li "11:00 AM" at bounding box center [1028, 422] width 74 height 25
type input "[DATE] 11:00 AM"
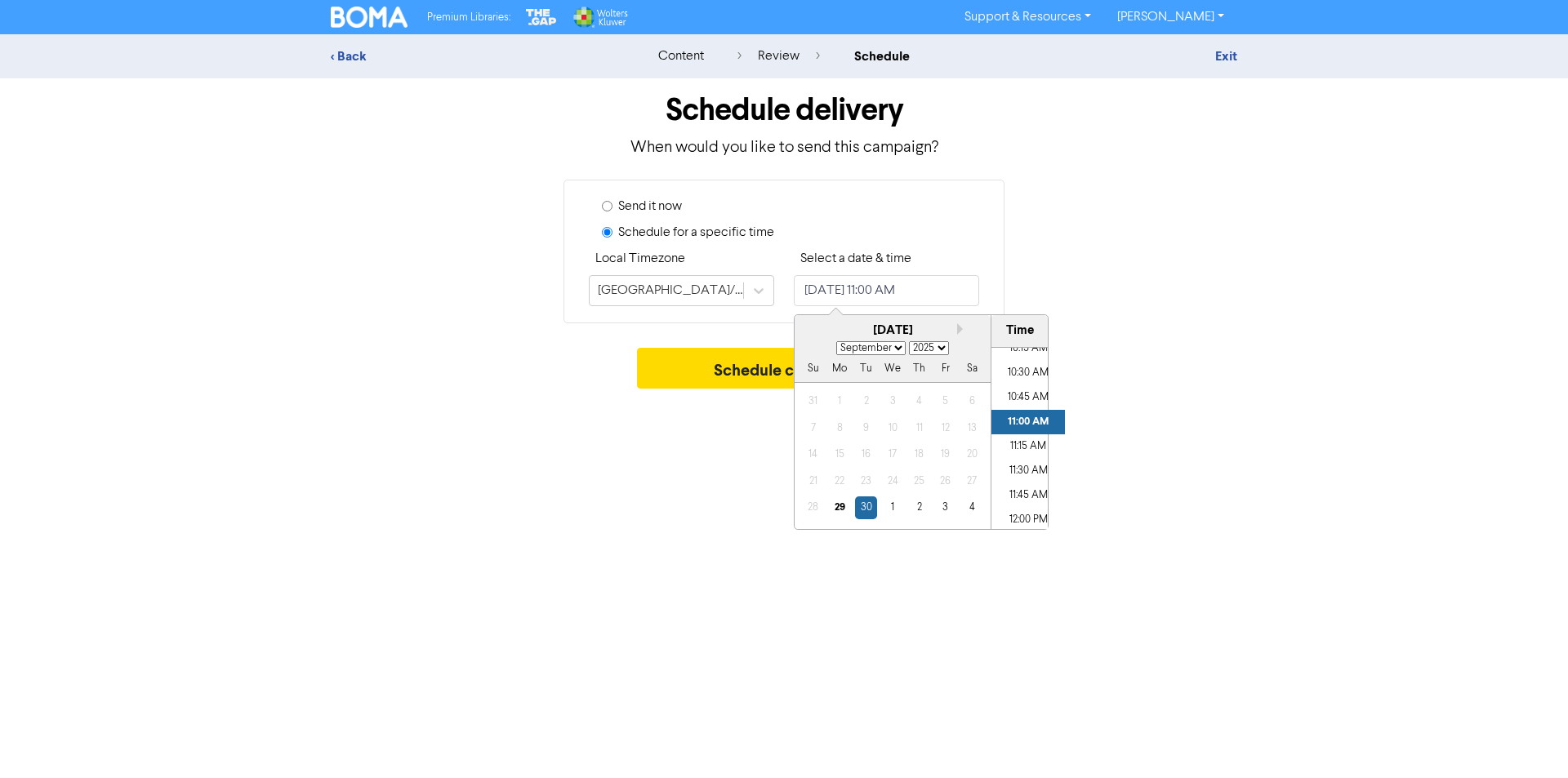
click at [665, 475] on div "Premium Libraries: Support & Resources Video Tutorials FAQ & Guides Marketing E…" at bounding box center [784, 389] width 1568 height 778
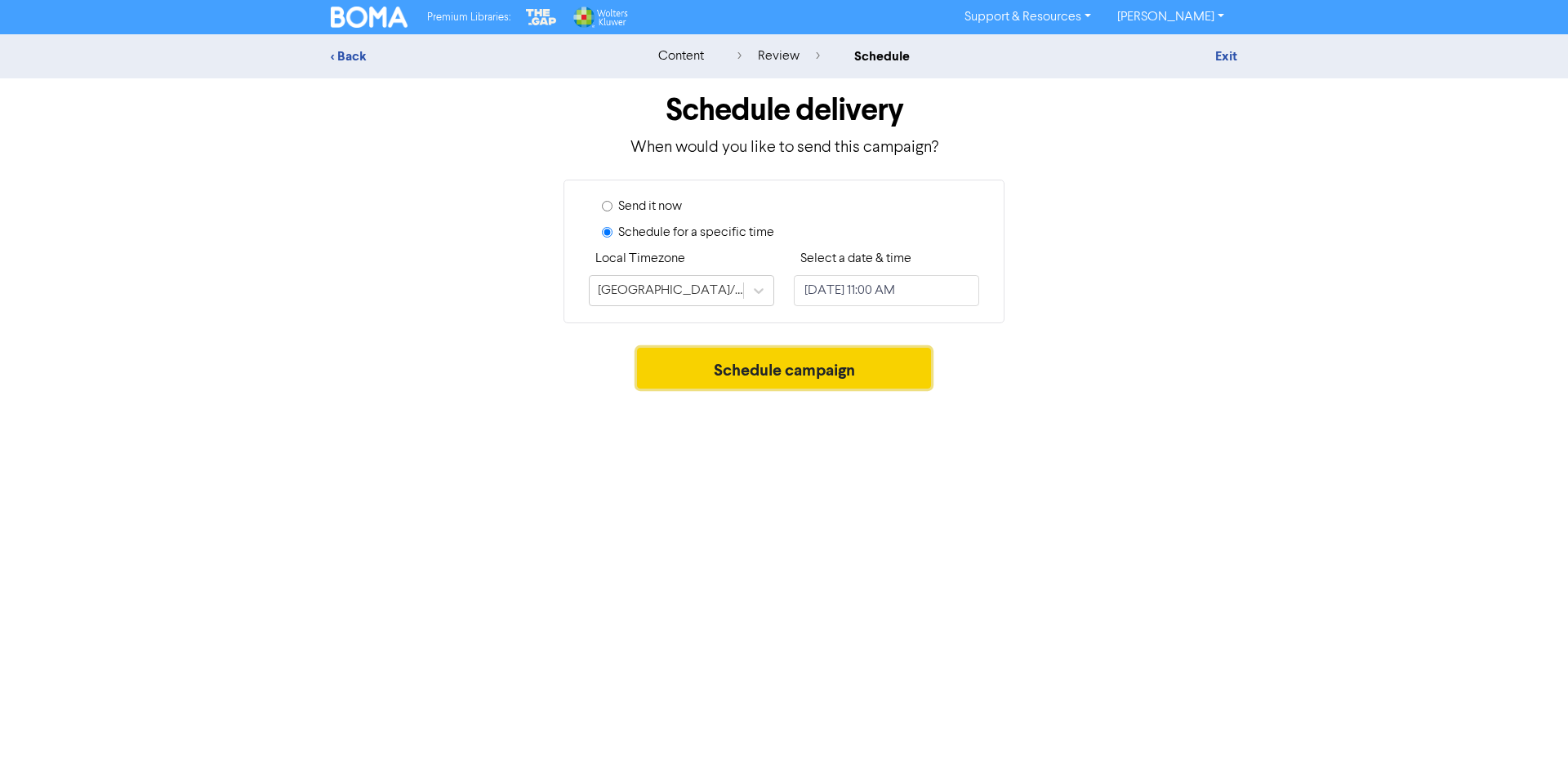
click at [748, 363] on button "Schedule campaign" at bounding box center [784, 368] width 295 height 40
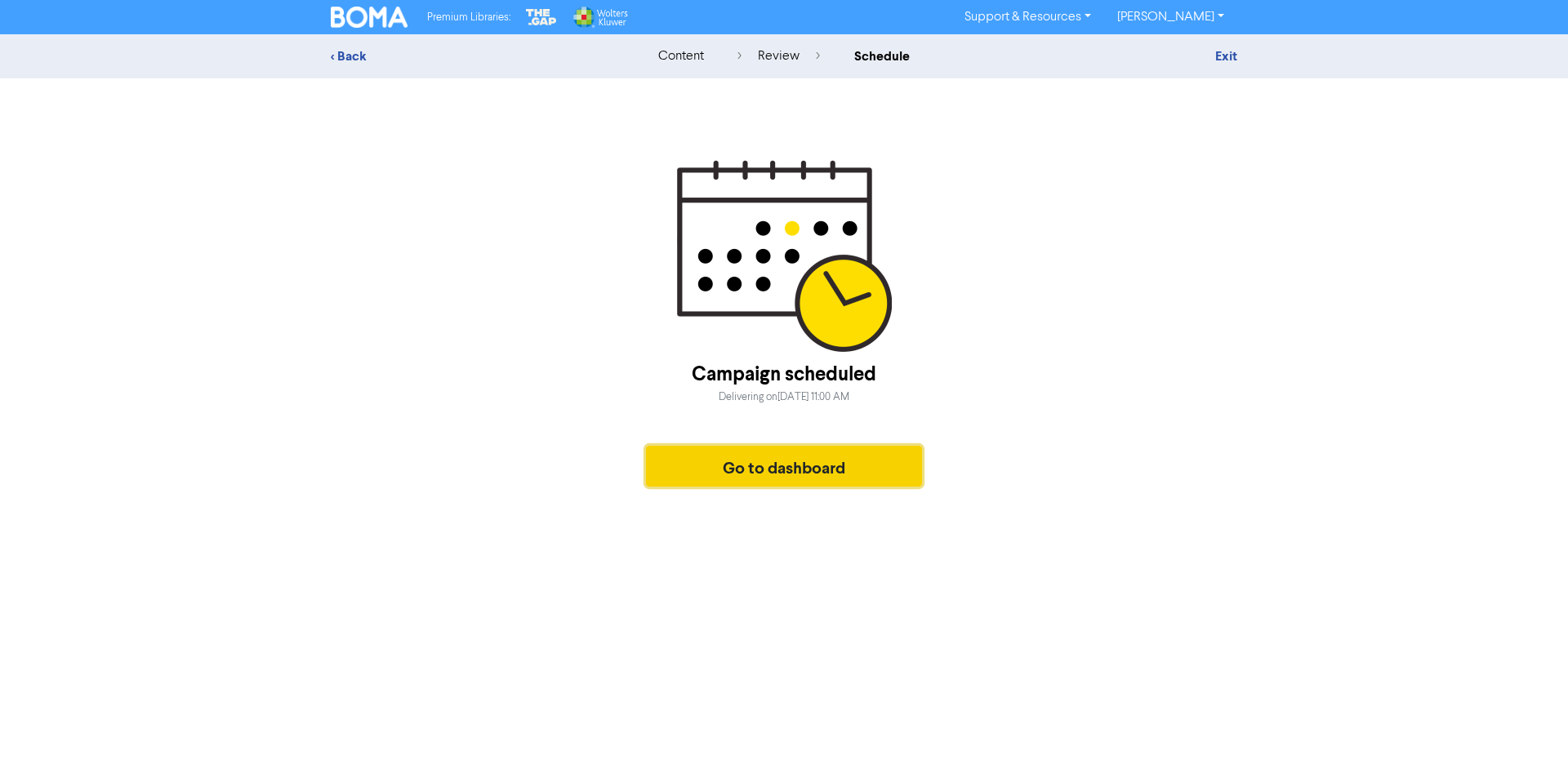
click at [759, 454] on button "Go to dashboard" at bounding box center [784, 466] width 276 height 40
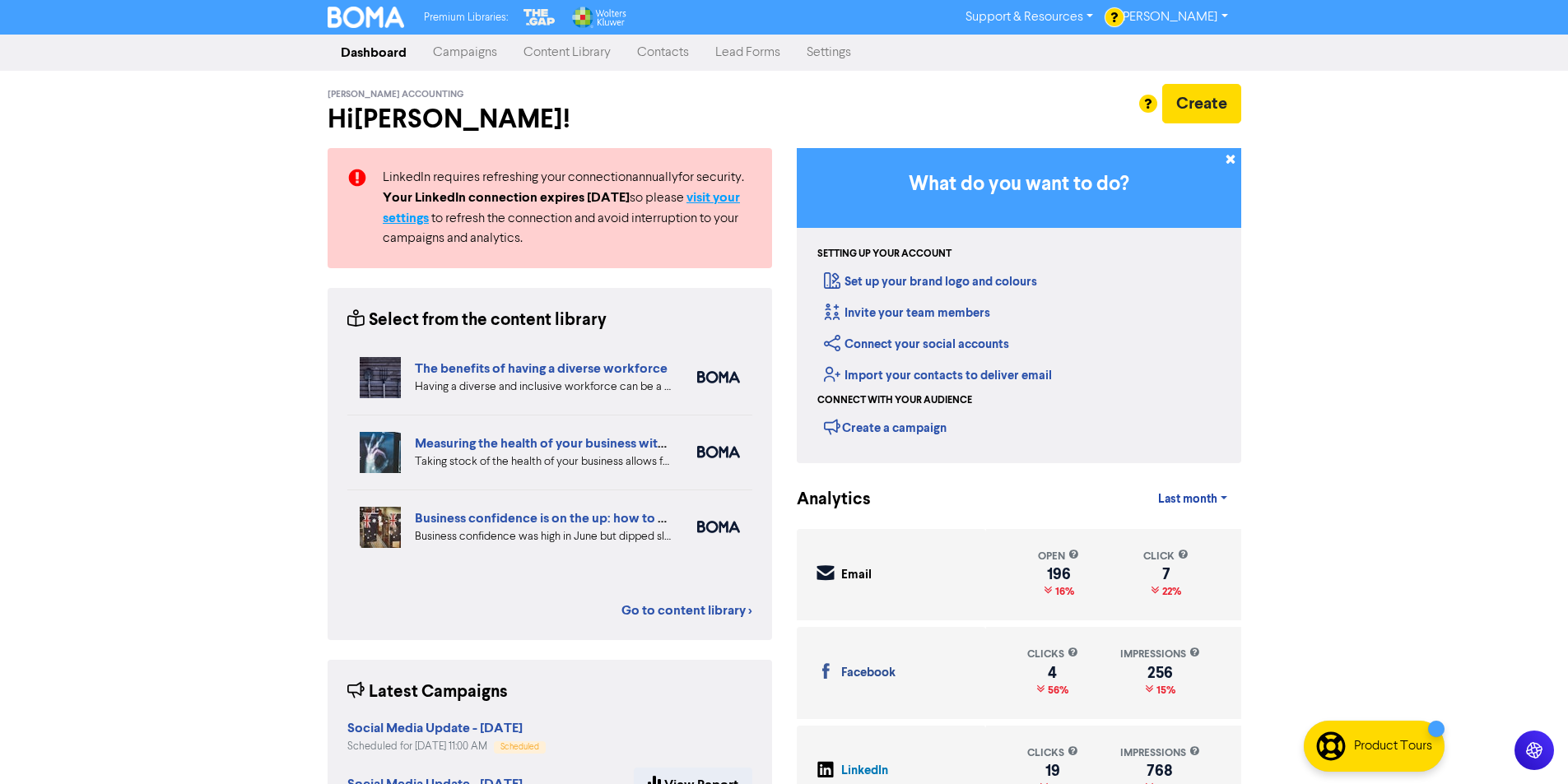
click at [715, 192] on strong "visit your settings" at bounding box center [561, 208] width 357 height 37
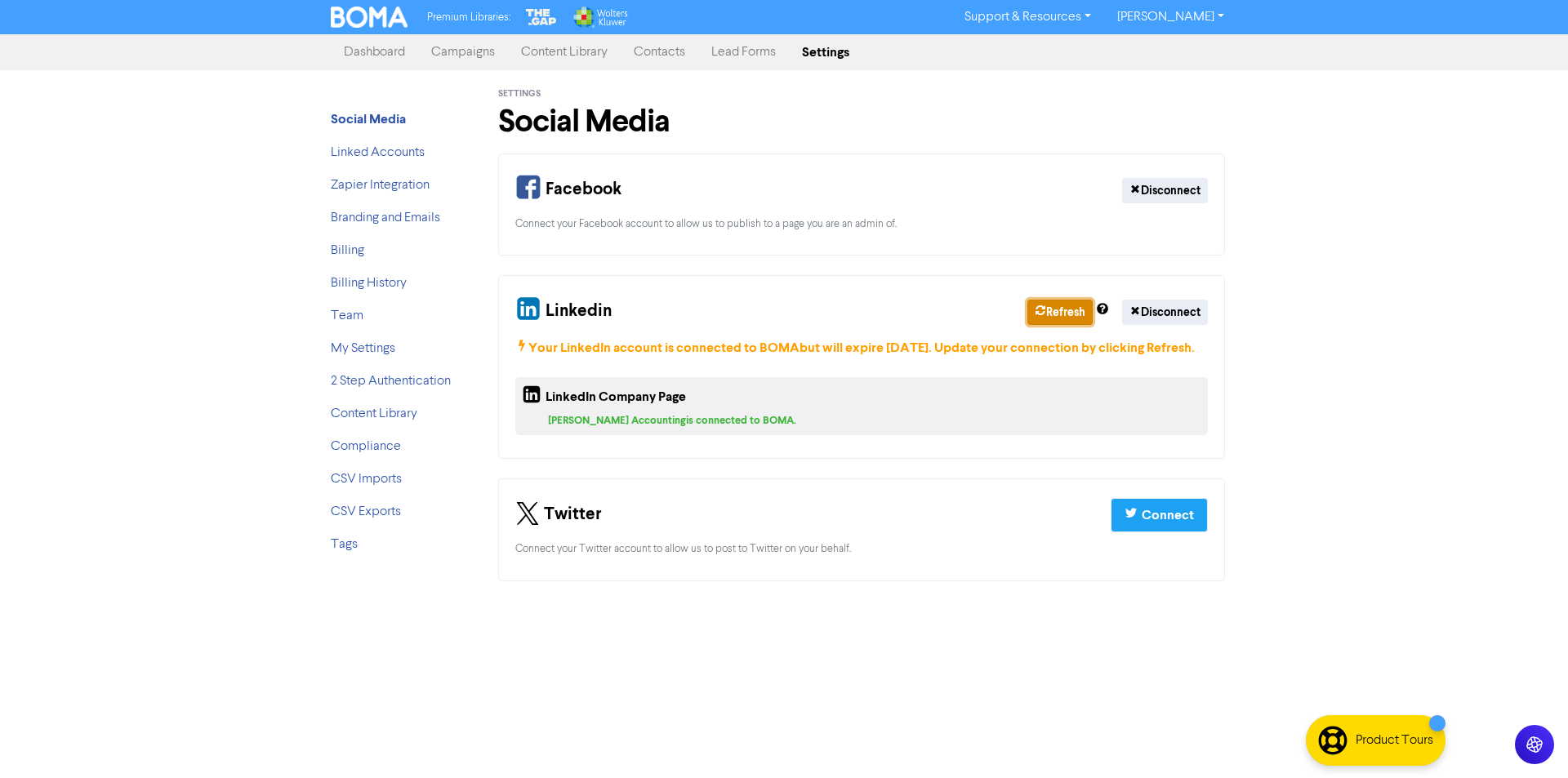
click at [1052, 318] on button "Refresh" at bounding box center [1060, 312] width 65 height 25
click at [1057, 309] on button "Refresh" at bounding box center [1060, 312] width 65 height 25
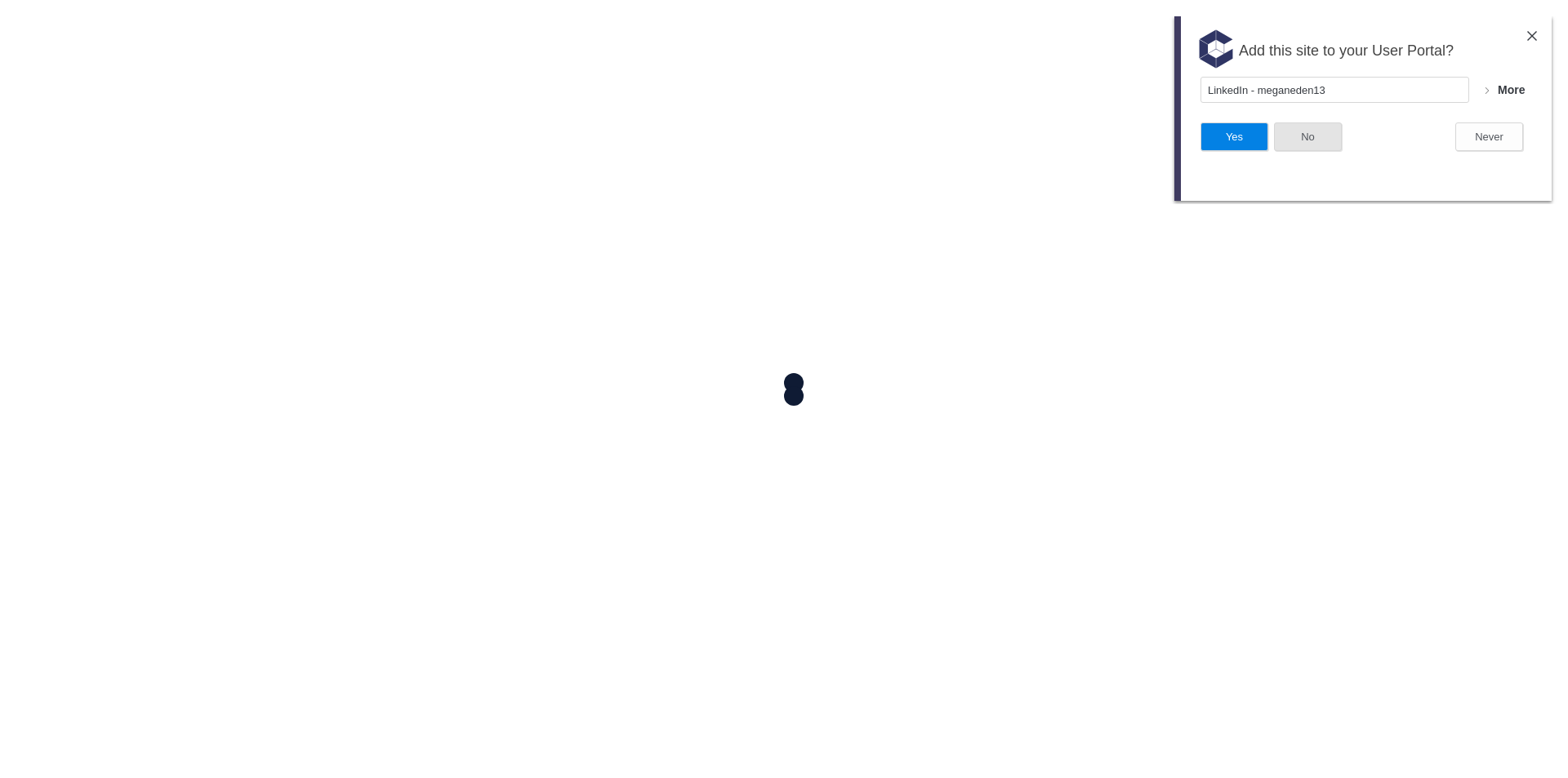
click at [1324, 135] on button "No" at bounding box center [1307, 136] width 68 height 28
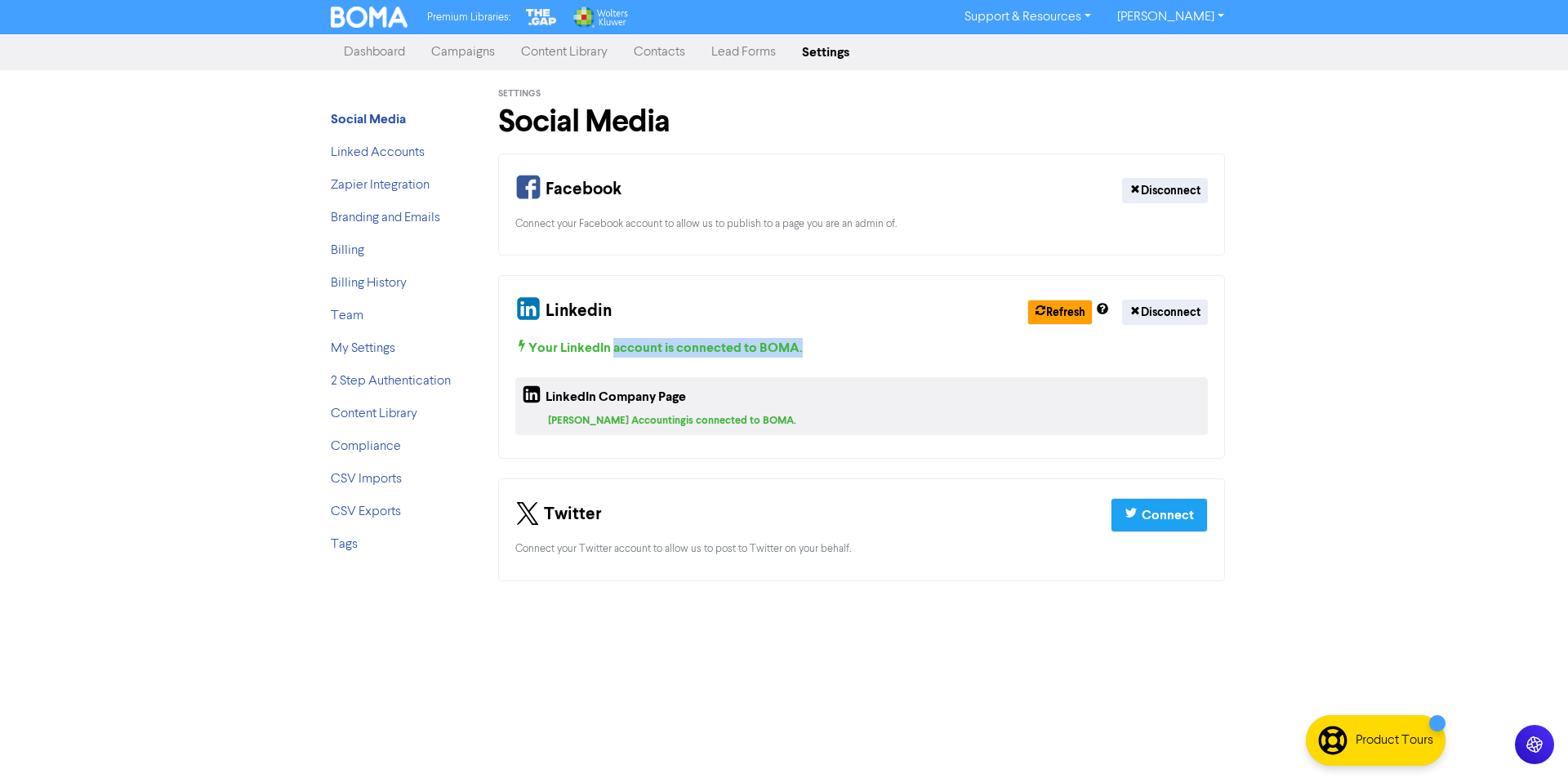
drag, startPoint x: 614, startPoint y: 345, endPoint x: 820, endPoint y: 355, distance: 206.2
click at [820, 355] on div "Your LinkedIn account is connected to BOMA ." at bounding box center [861, 347] width 692 height 19
click at [1175, 322] on button "Disconnect" at bounding box center [1164, 312] width 85 height 25
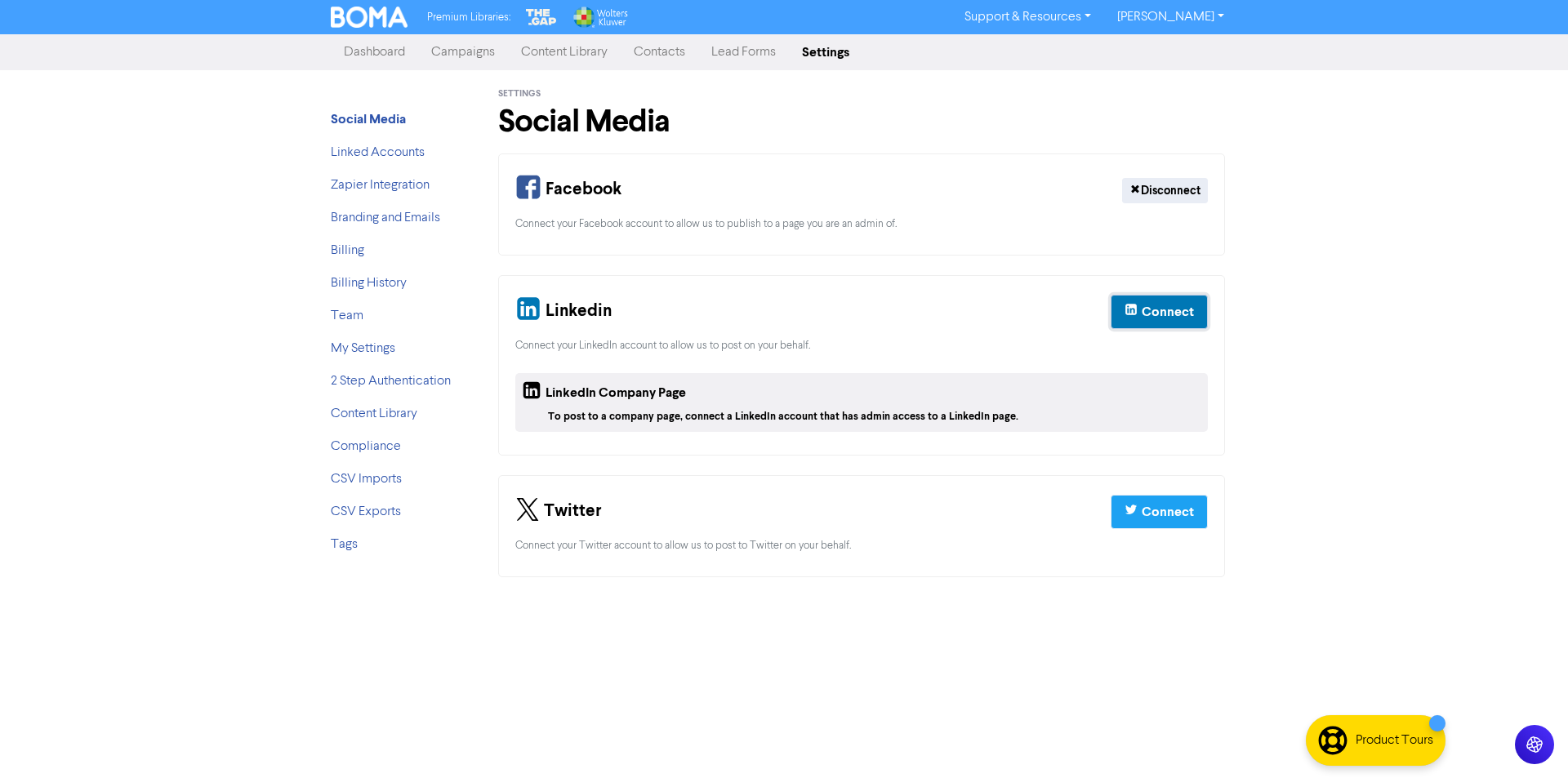
click at [1179, 316] on div "Connect" at bounding box center [1167, 312] width 52 height 19
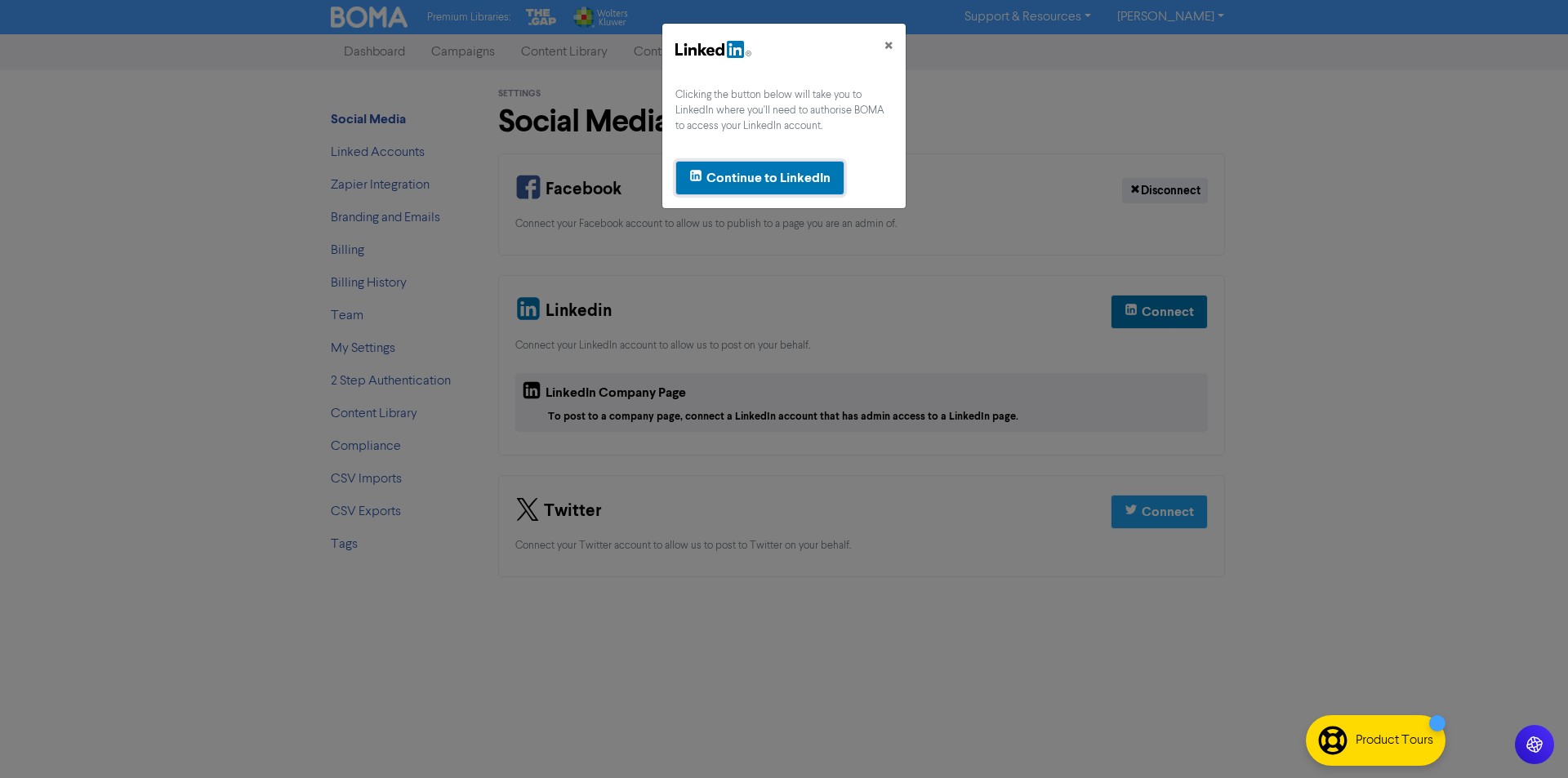
click at [767, 178] on div "Continue to LinkedIn" at bounding box center [768, 178] width 124 height 19
